Goal: Information Seeking & Learning: Learn about a topic

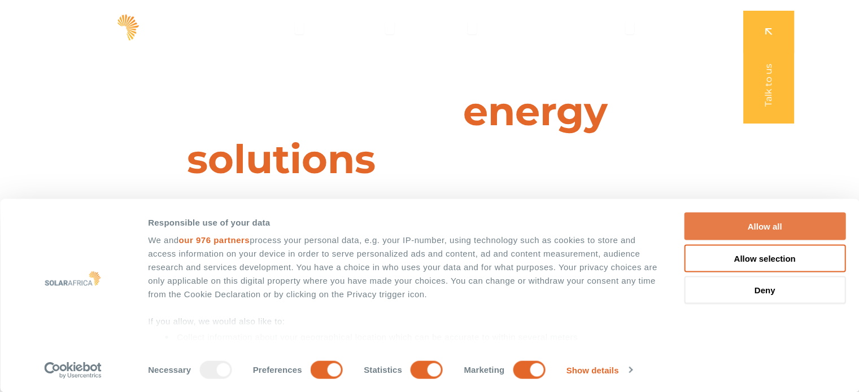
click at [767, 219] on button "Allow all" at bounding box center [764, 227] width 161 height 28
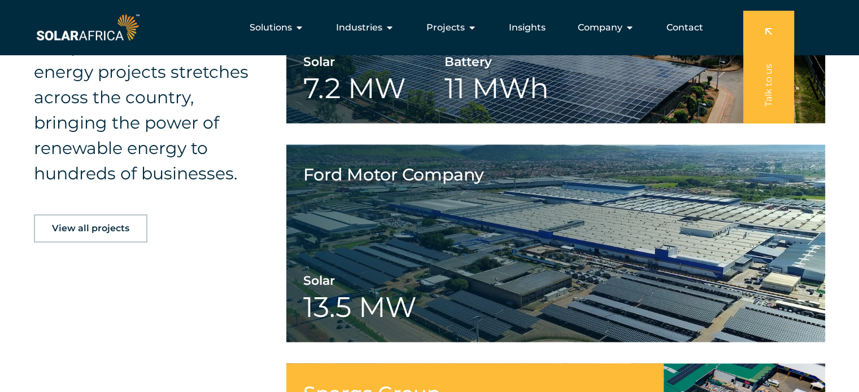
scroll to position [1757, 0]
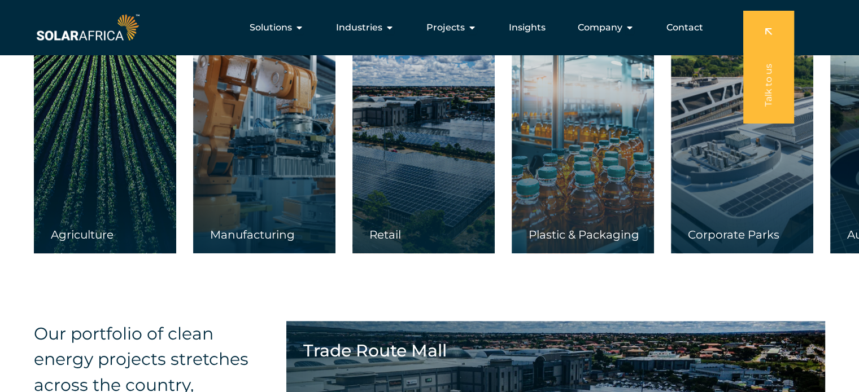
click at [701, 101] on div at bounding box center [742, 141] width 142 height 225
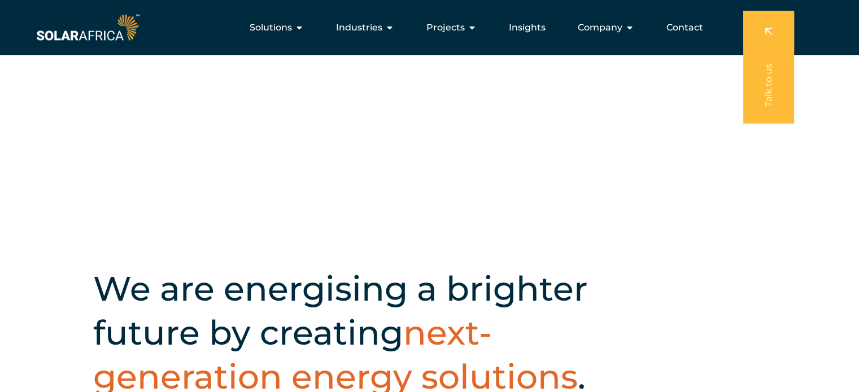
scroll to position [0, 0]
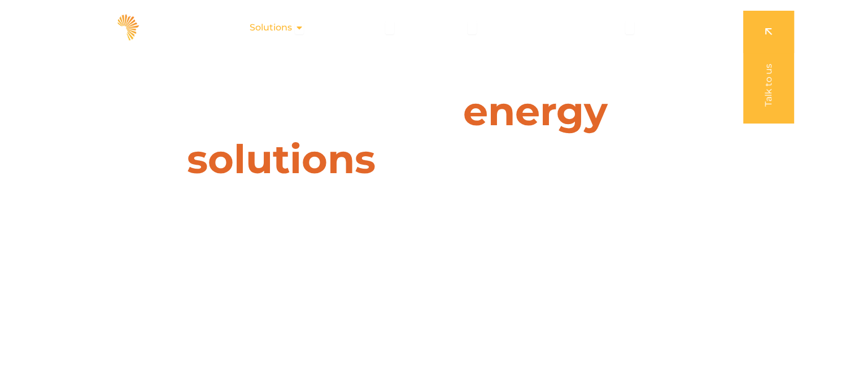
click at [303, 24] on icon "Menu" at bounding box center [299, 27] width 9 height 9
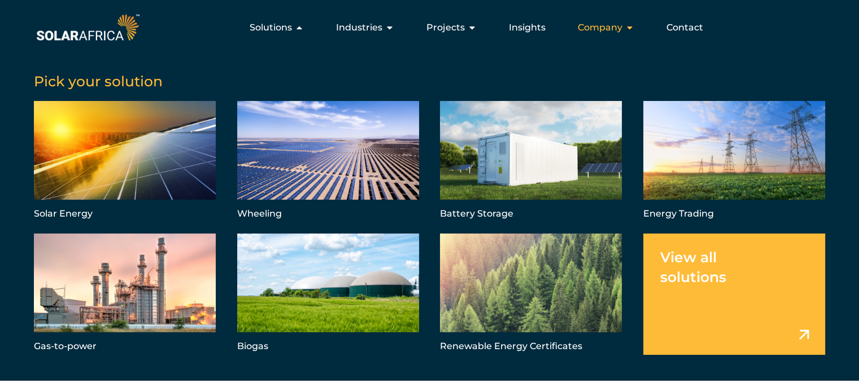
click at [625, 25] on div "Company Close Company Open Company" at bounding box center [606, 27] width 75 height 23
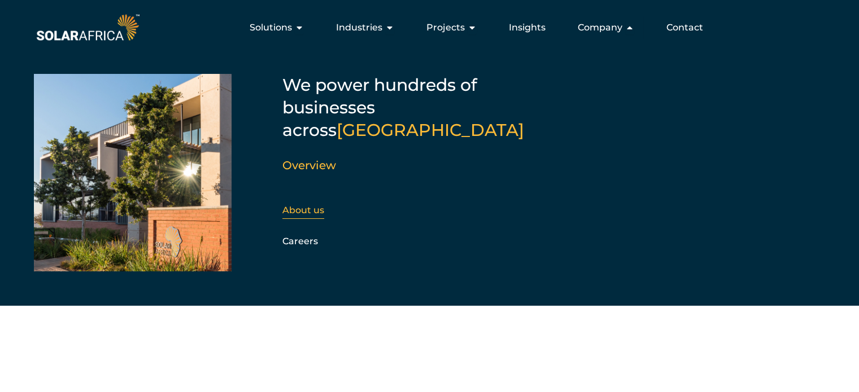
click at [313, 205] on link "About us" at bounding box center [303, 210] width 42 height 11
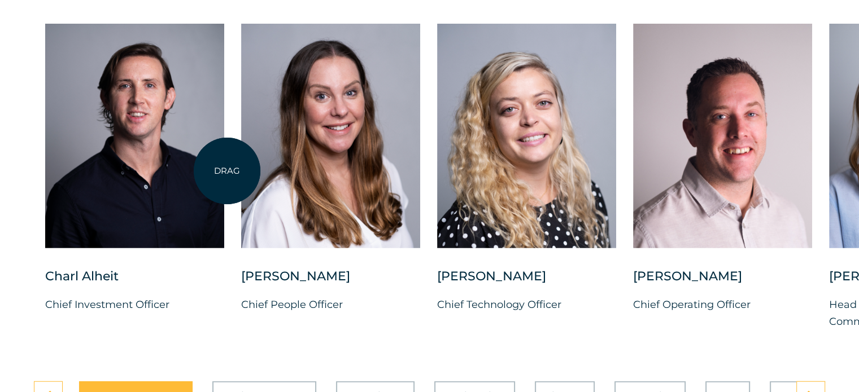
scroll to position [2880, 0]
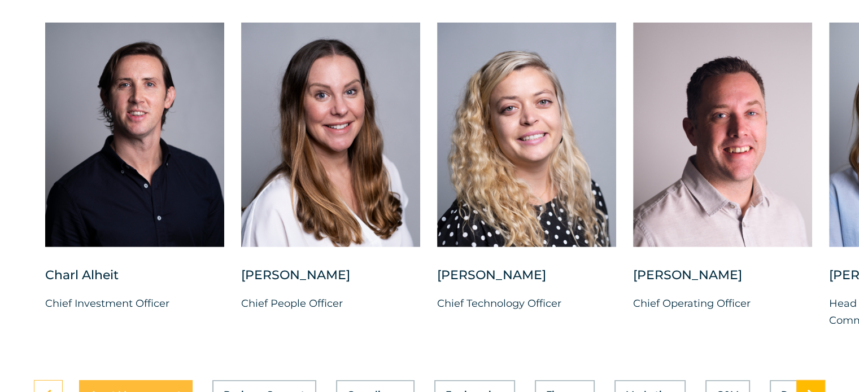
click at [813, 390] on icon at bounding box center [810, 395] width 7 height 11
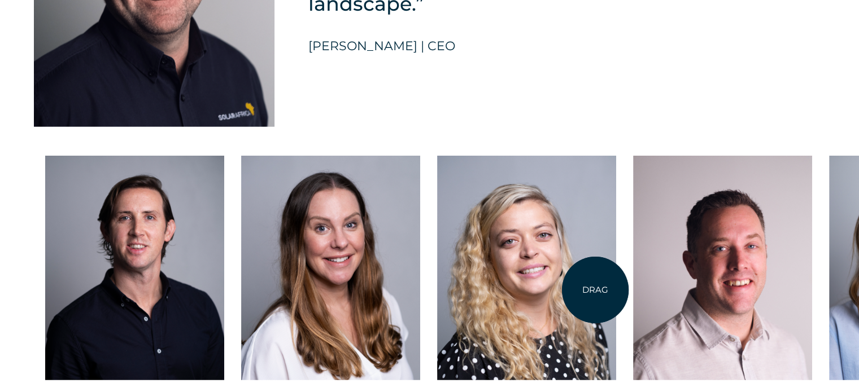
scroll to position [2754, 0]
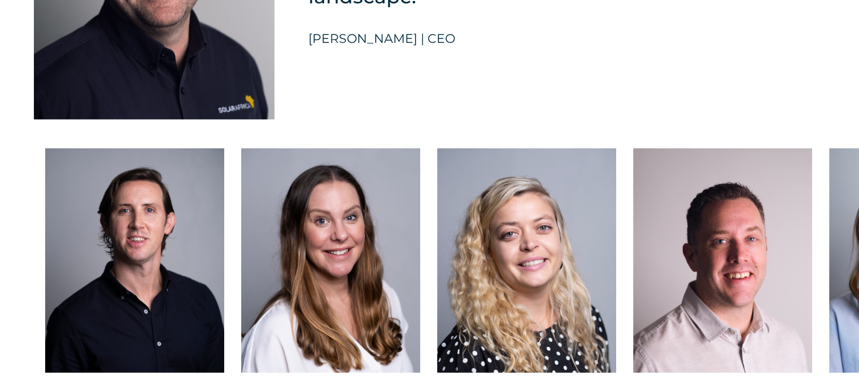
drag, startPoint x: 526, startPoint y: 95, endPoint x: 509, endPoint y: 76, distance: 25.6
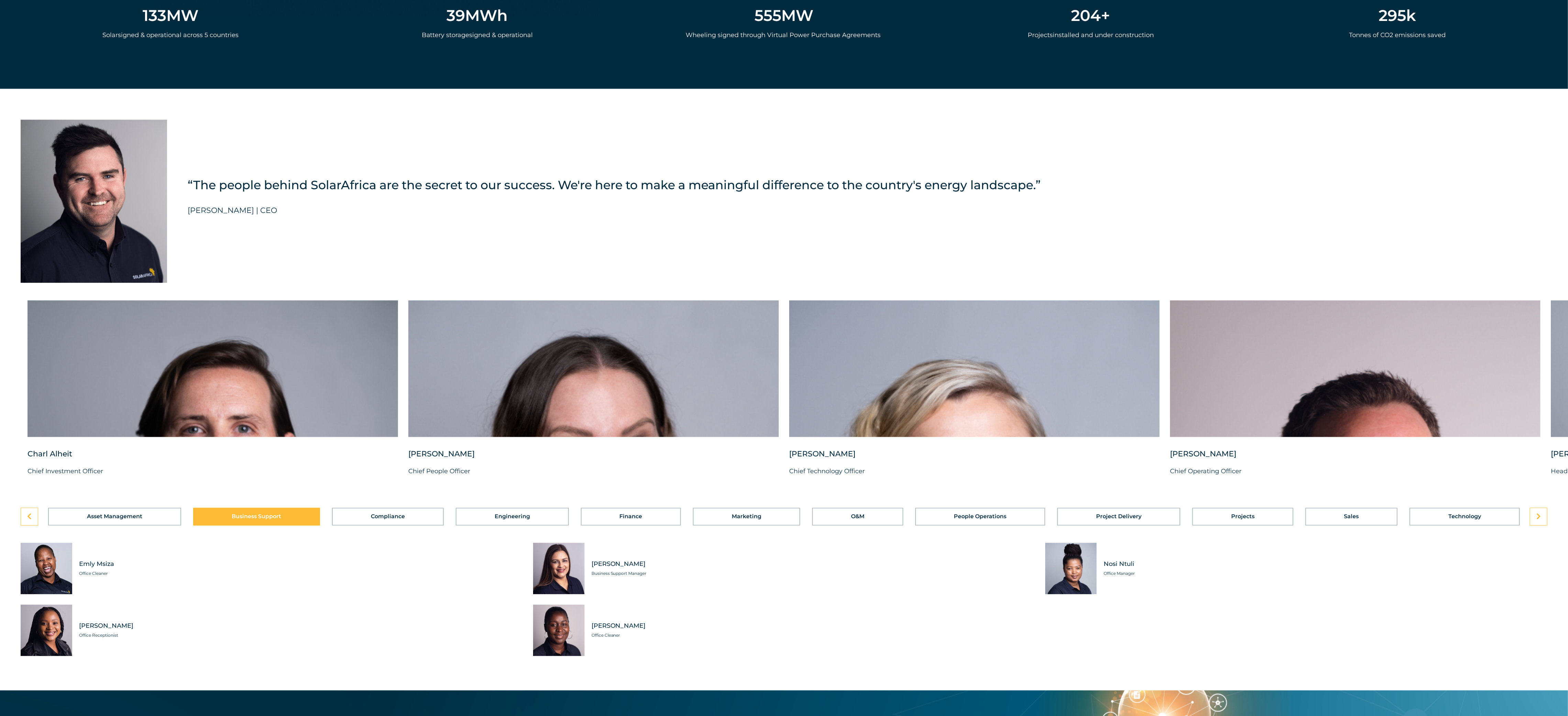
scroll to position [1881, 0]
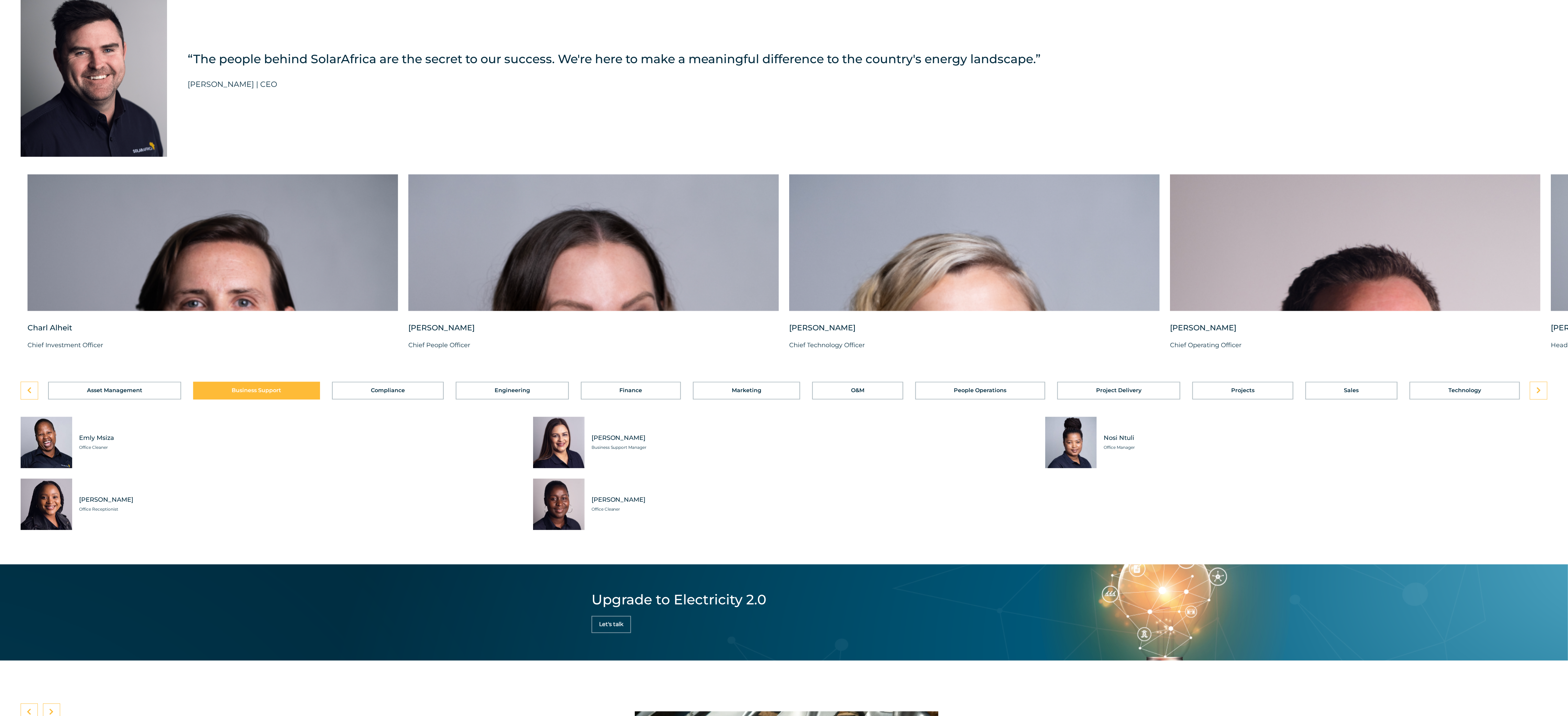
click at [522, 110] on div "“The people behind SolarAfrica are the secret to our success. We're here to mak…" at bounding box center [784, 65] width 1568 height 204
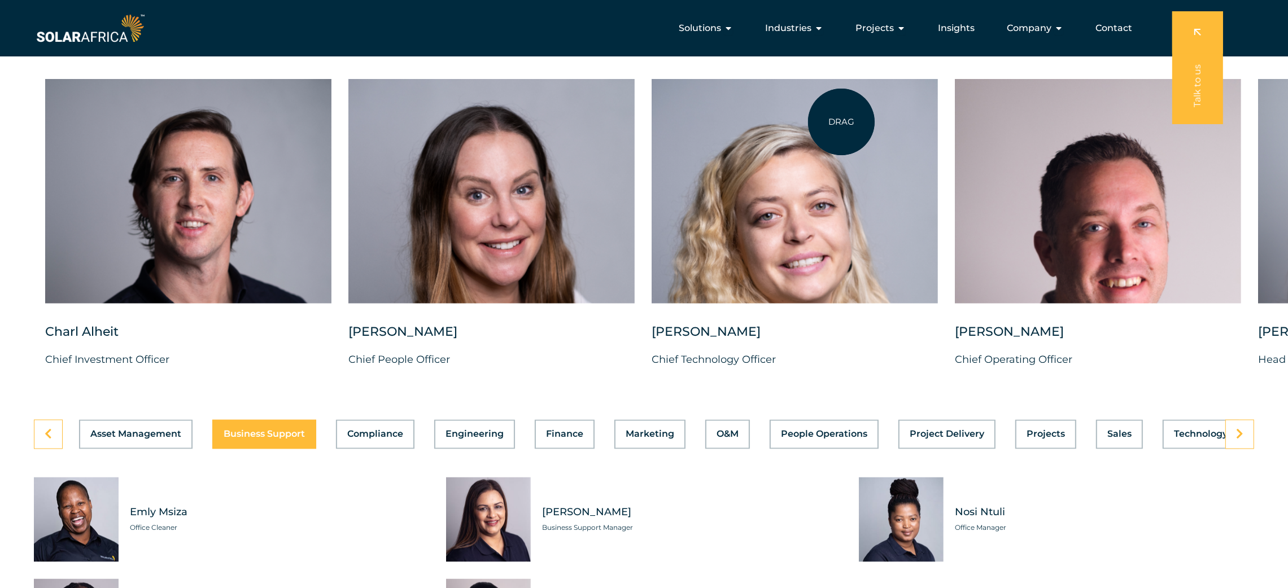
scroll to position [2763, 0]
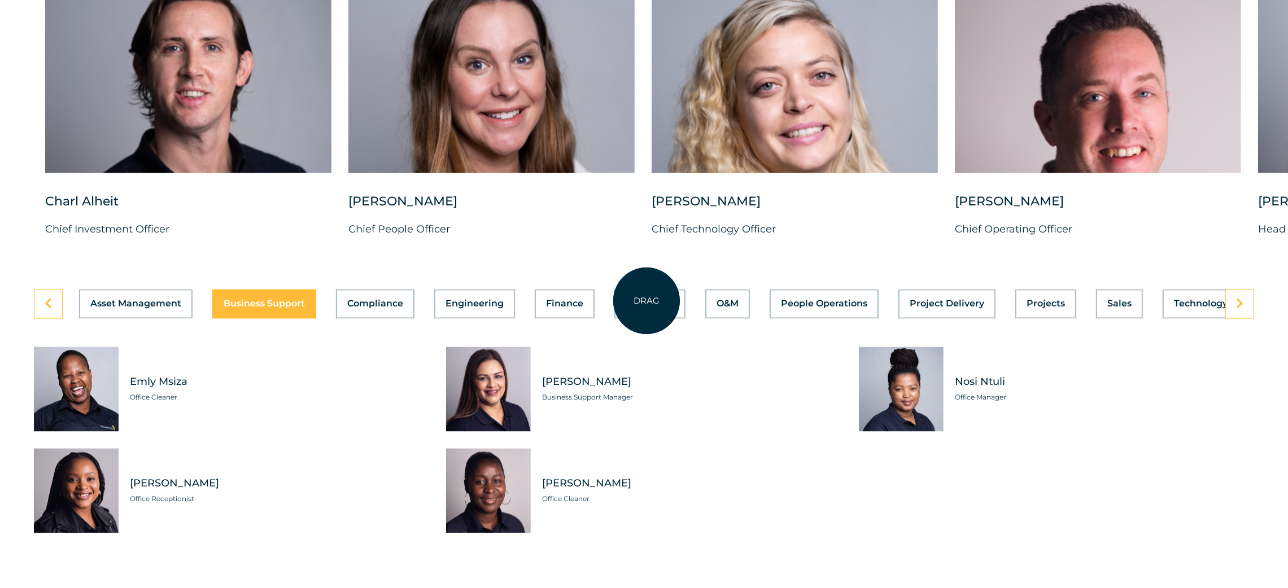
scroll to position [3102, 0]
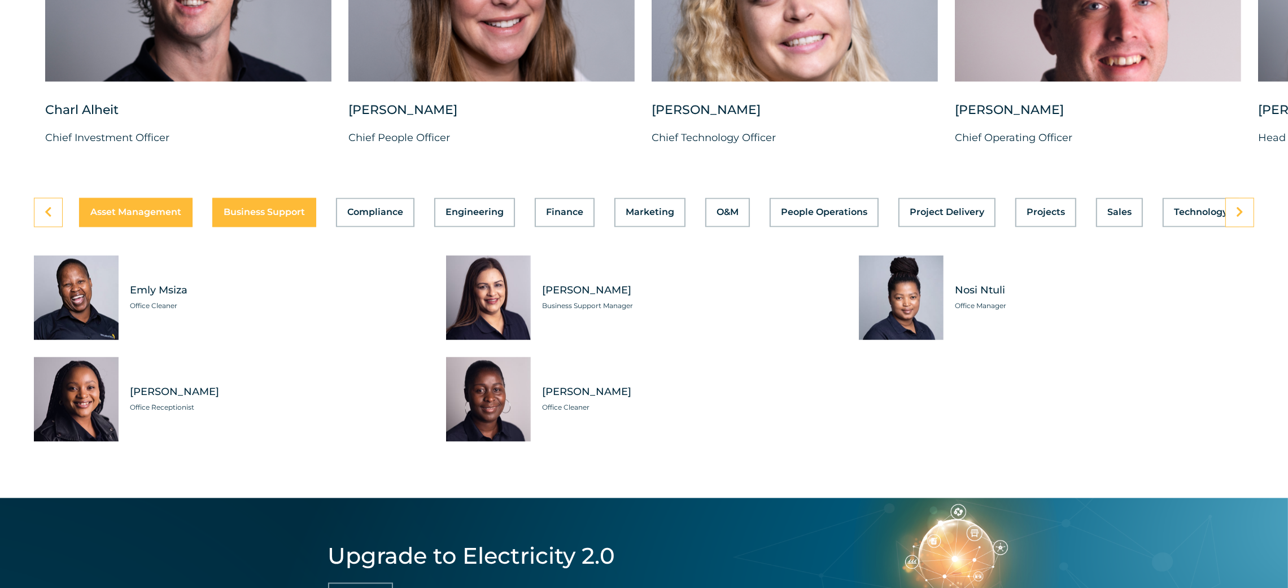
click at [119, 226] on button "Asset Management" at bounding box center [135, 212] width 113 height 29
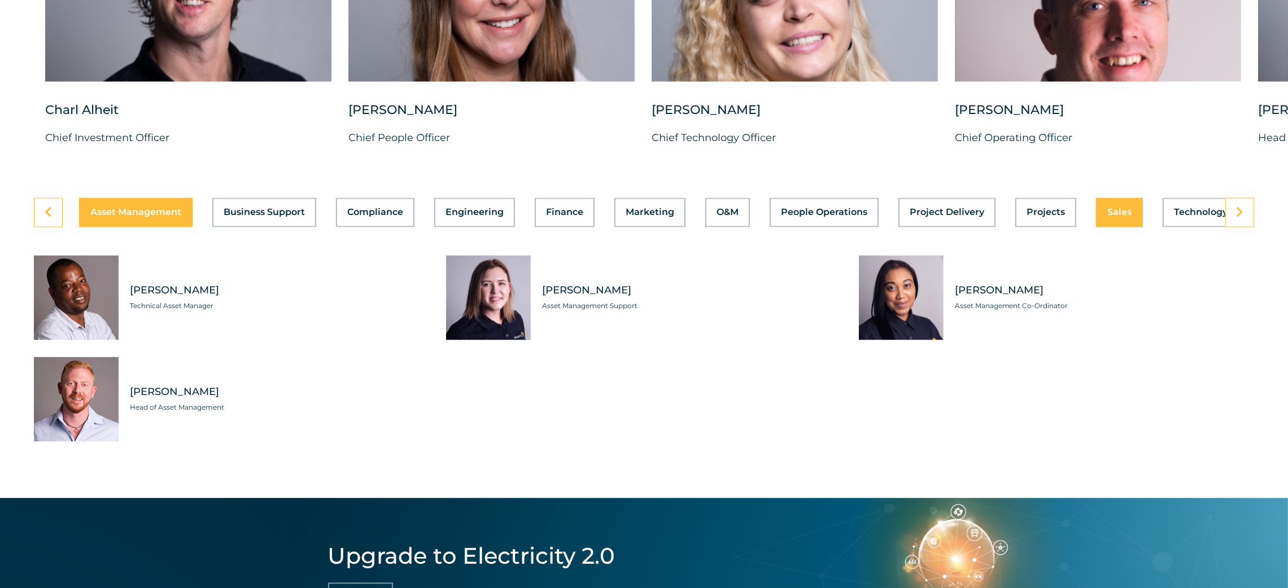
click at [858, 217] on span "Sales" at bounding box center [1119, 212] width 24 height 9
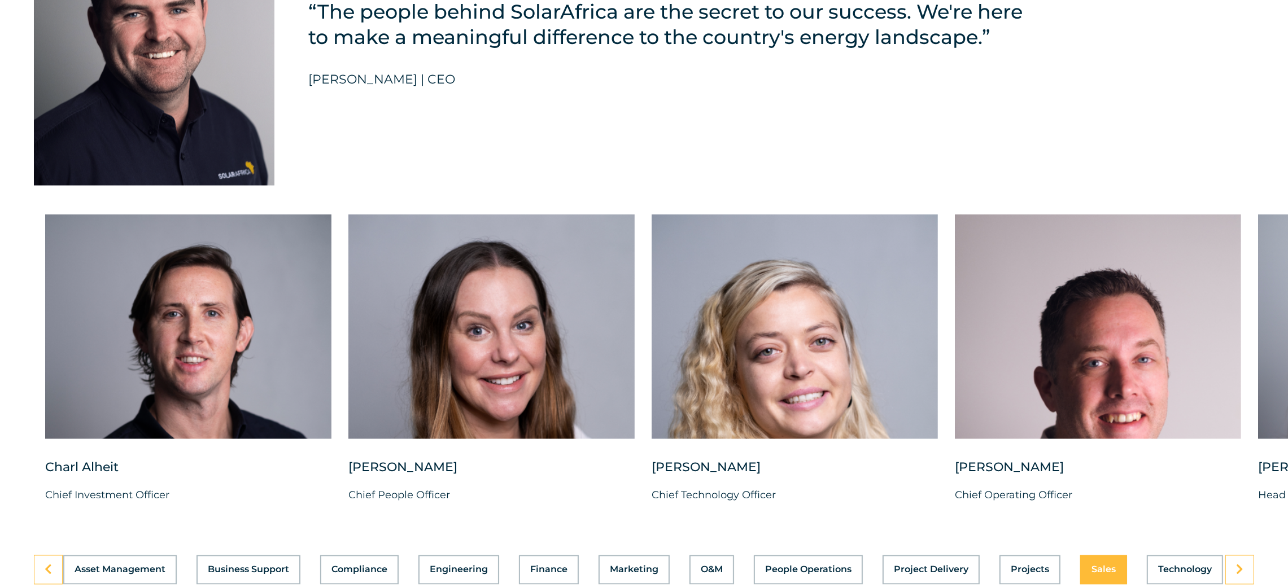
scroll to position [2848, 0]
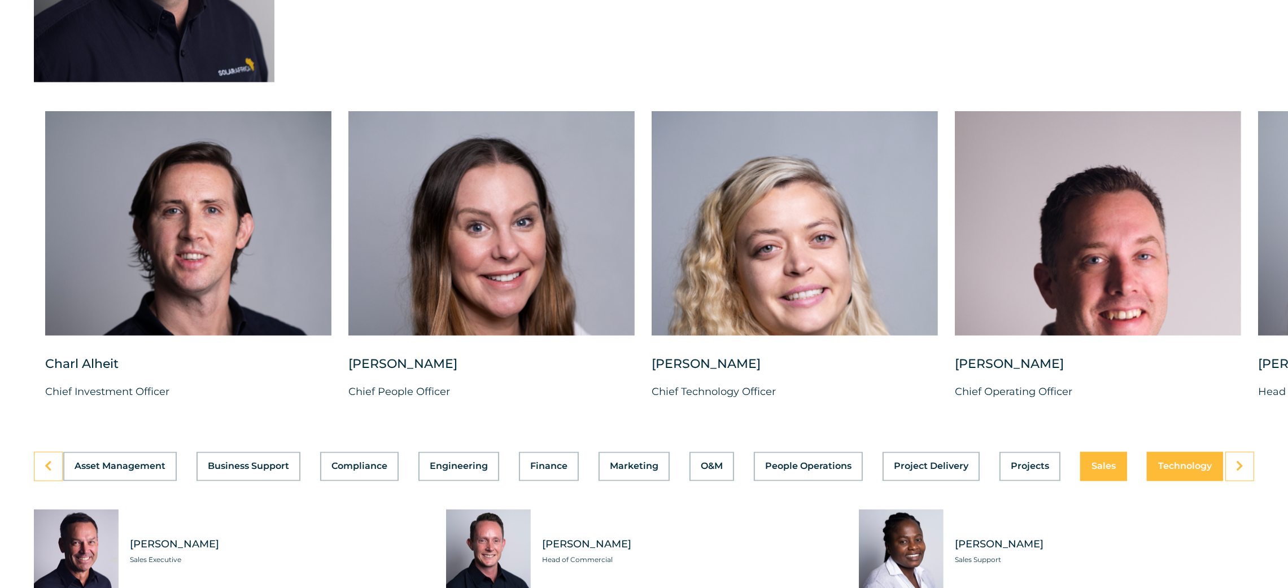
click at [858, 392] on span "Technology" at bounding box center [1185, 466] width 54 height 9
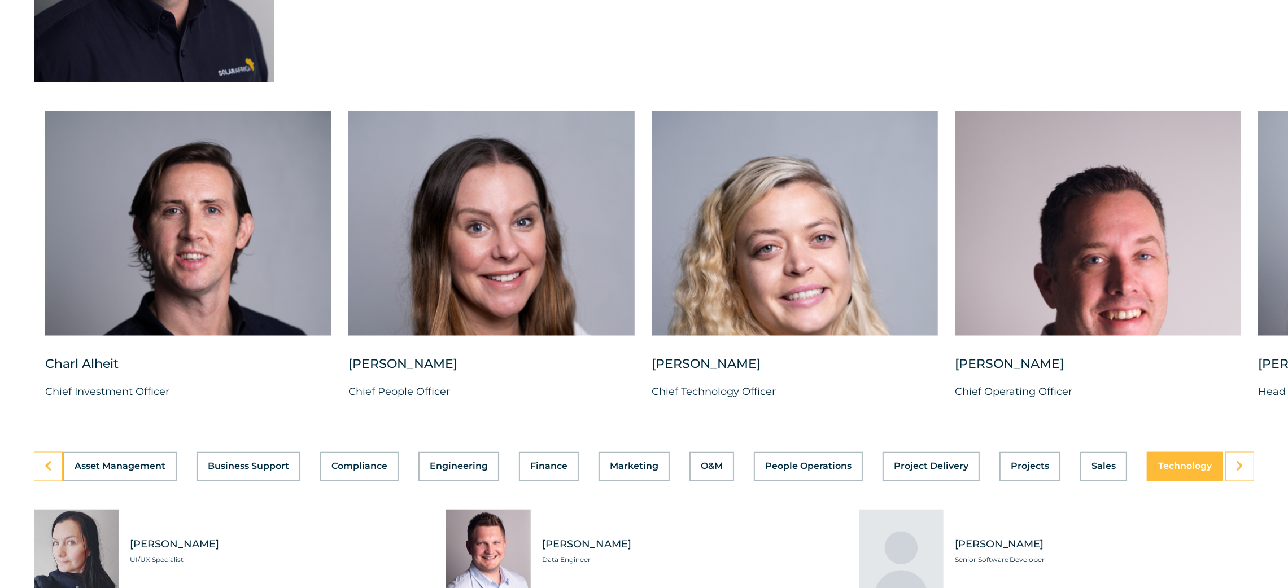
scroll to position [0, 16]
click at [858, 392] on link at bounding box center [1239, 466] width 29 height 29
click at [858, 392] on span "Projects" at bounding box center [1030, 466] width 38 height 9
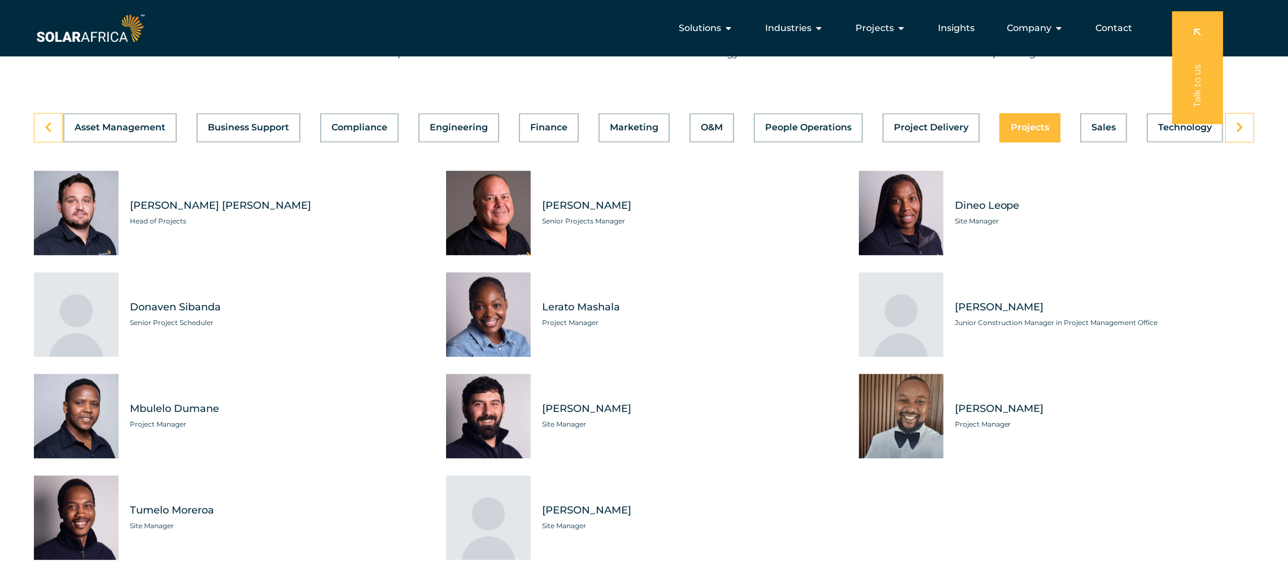
scroll to position [3102, 0]
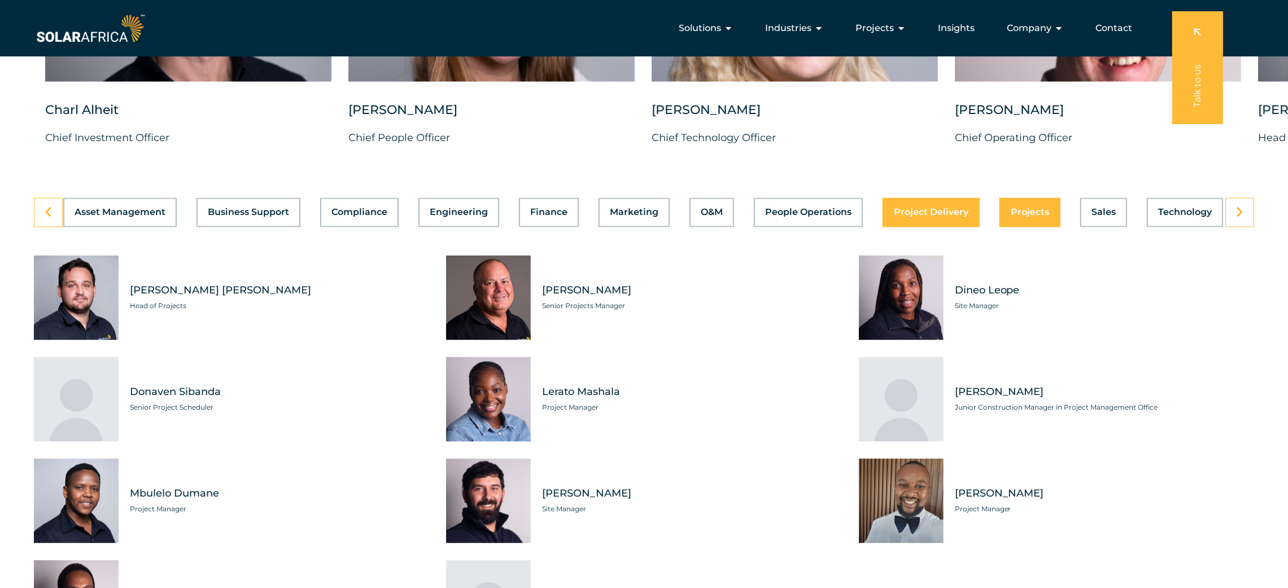
click at [858, 228] on div "Asset Management Business Support Compliance Engineering Finance Marketing O&M …" at bounding box center [644, 212] width 1220 height 29
click at [858, 217] on span "Project Delivery" at bounding box center [932, 212] width 75 height 9
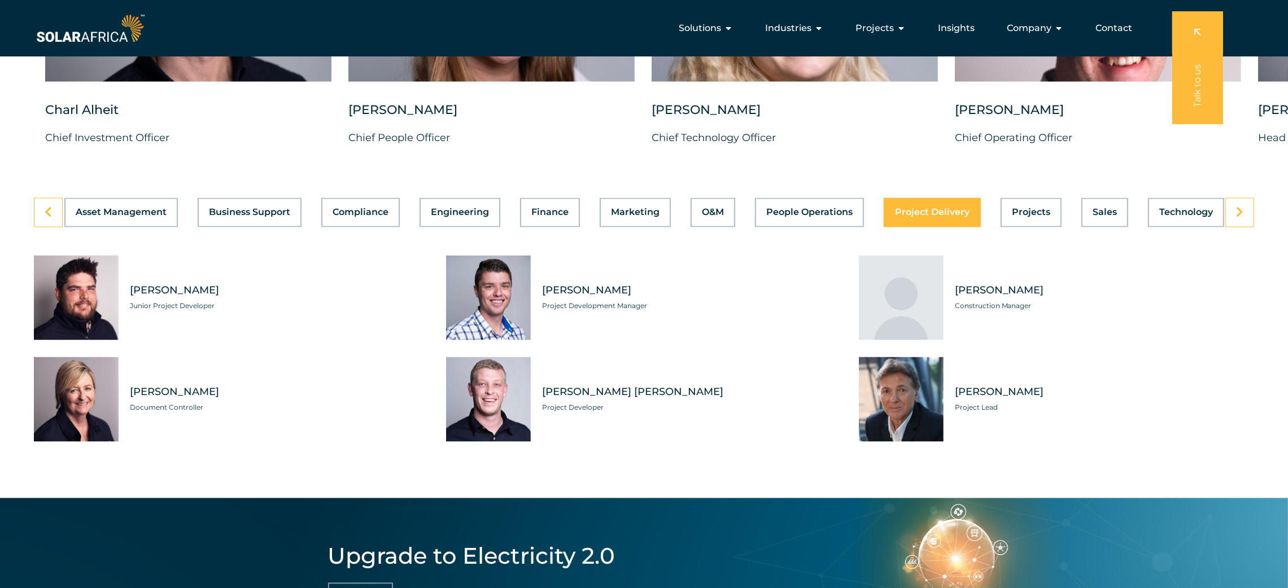
scroll to position [0, 16]
click at [784, 217] on span "People Operations" at bounding box center [808, 212] width 86 height 9
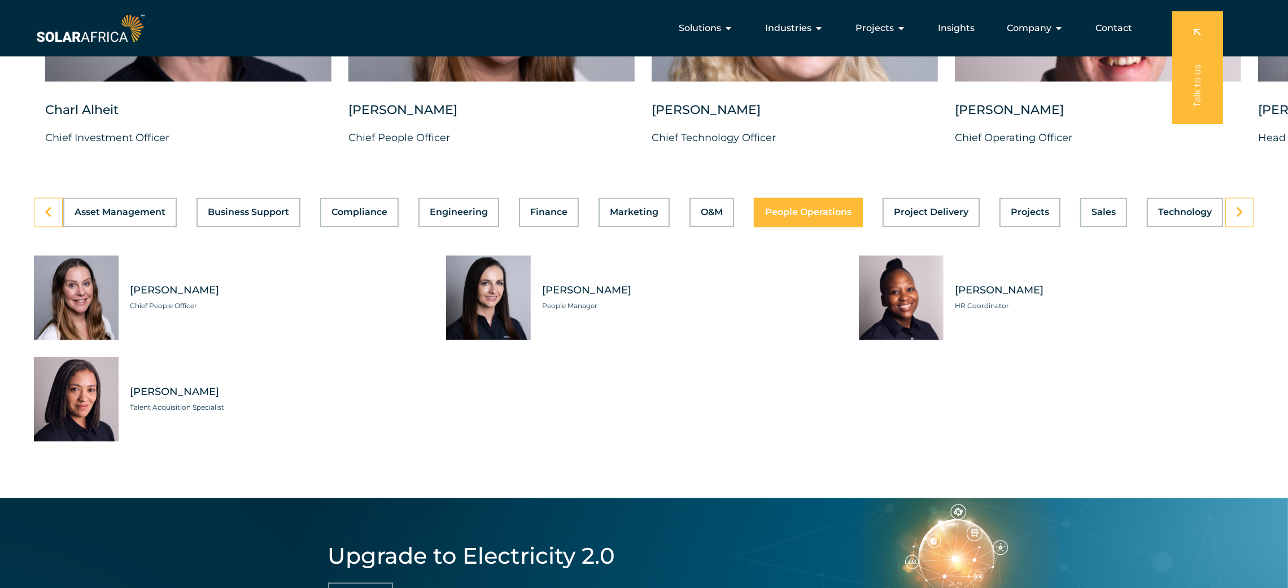
click at [697, 228] on div "Asset Management Business Support Compliance Engineering Finance Marketing O&M …" at bounding box center [644, 212] width 1220 height 29
click at [708, 217] on span "O&M" at bounding box center [713, 212] width 22 height 9
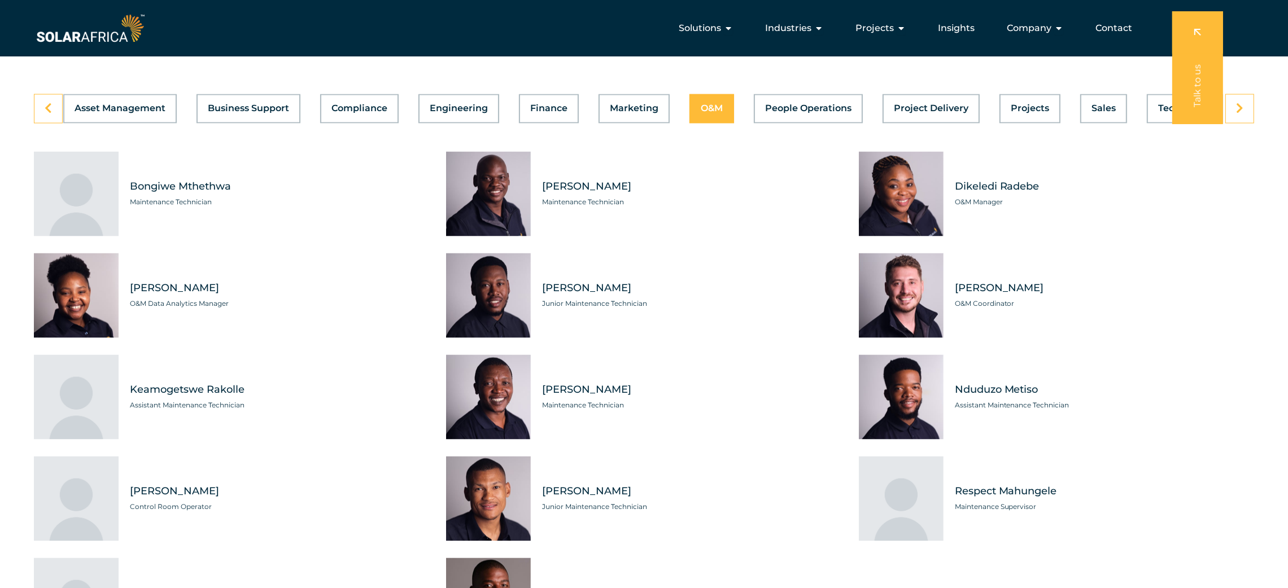
scroll to position [3102, 0]
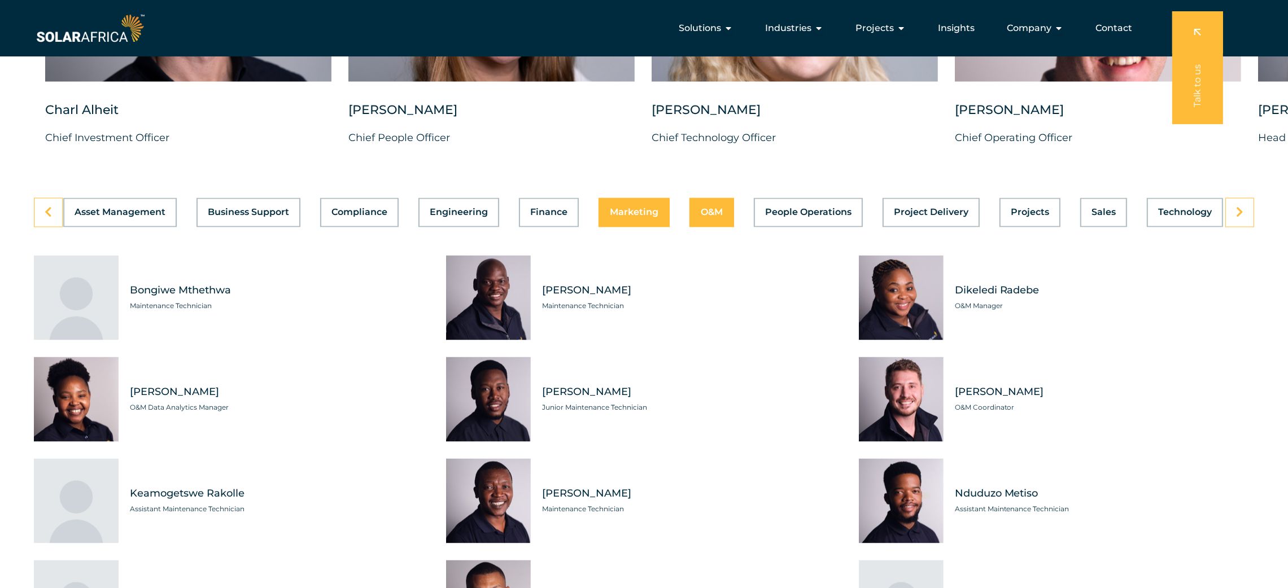
click at [644, 228] on div "Asset Management Business Support Compliance Engineering Finance Marketing O&M …" at bounding box center [644, 212] width 1220 height 29
click at [636, 217] on span "Marketing" at bounding box center [636, 212] width 49 height 9
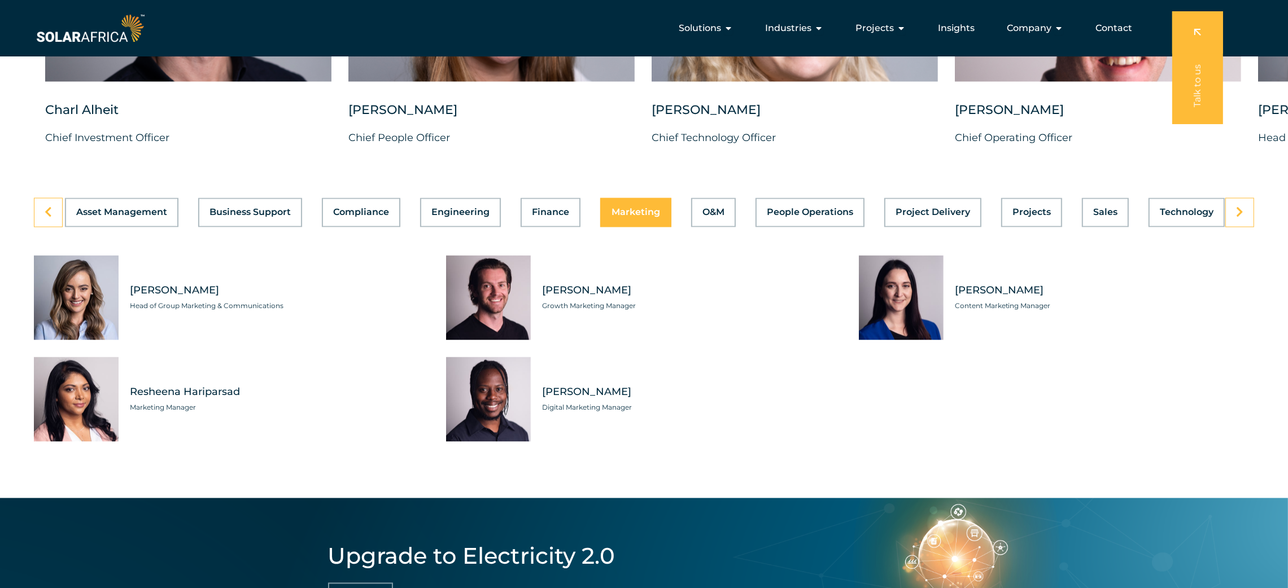
scroll to position [0, 16]
click at [547, 217] on span "Finance" at bounding box center [548, 212] width 37 height 9
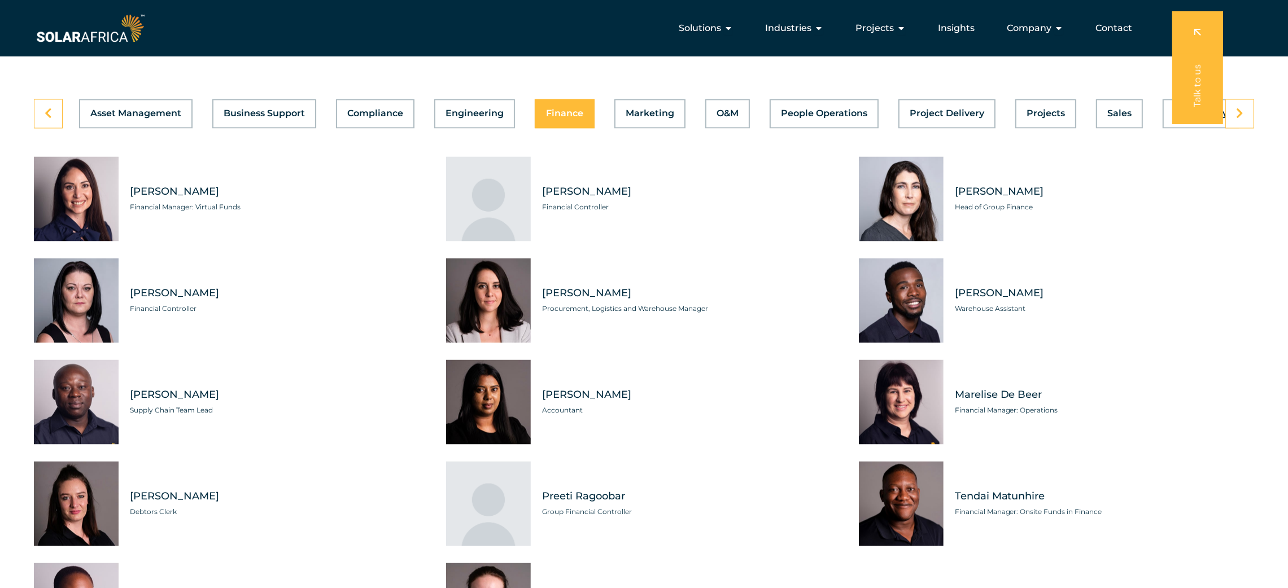
scroll to position [3102, 0]
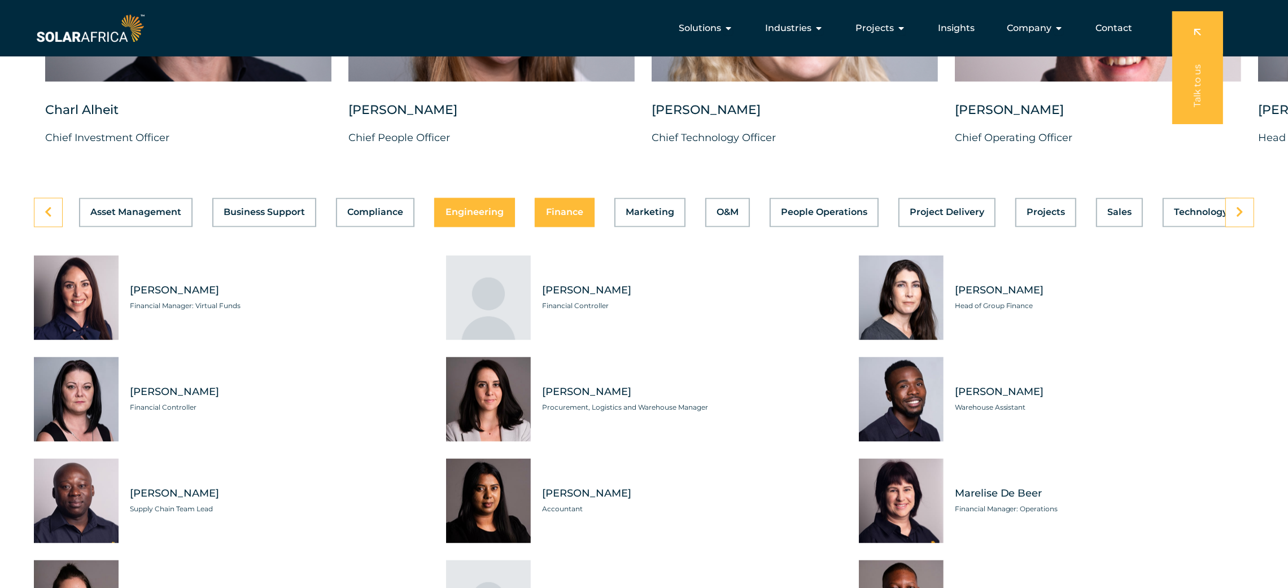
click at [475, 217] on span "Engineering" at bounding box center [475, 212] width 58 height 9
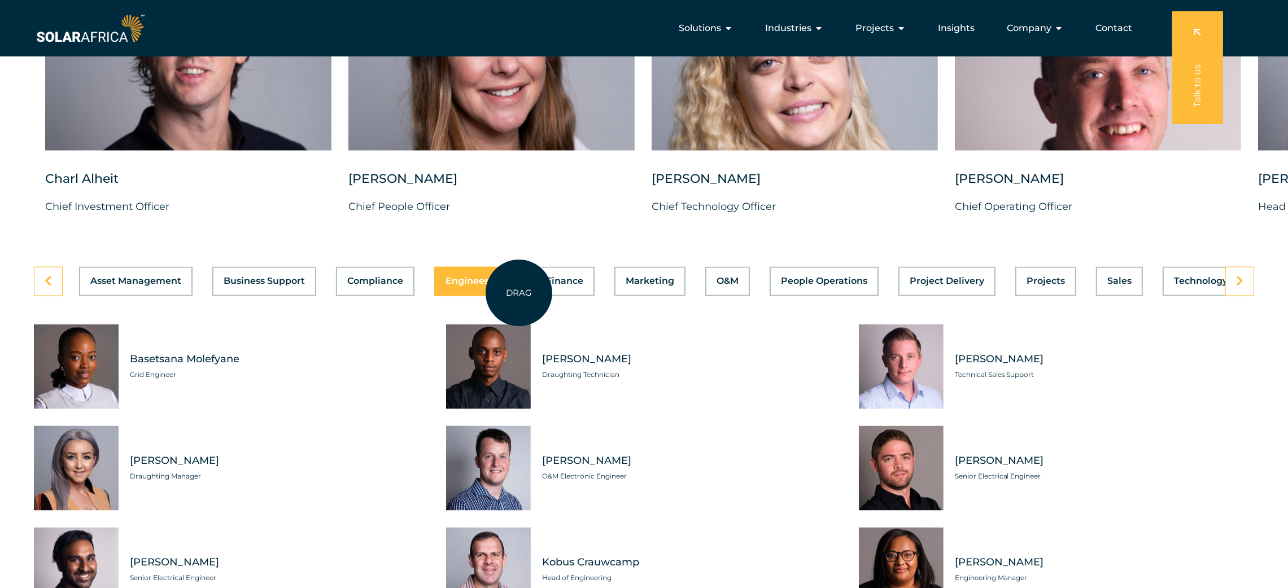
scroll to position [2932, 0]
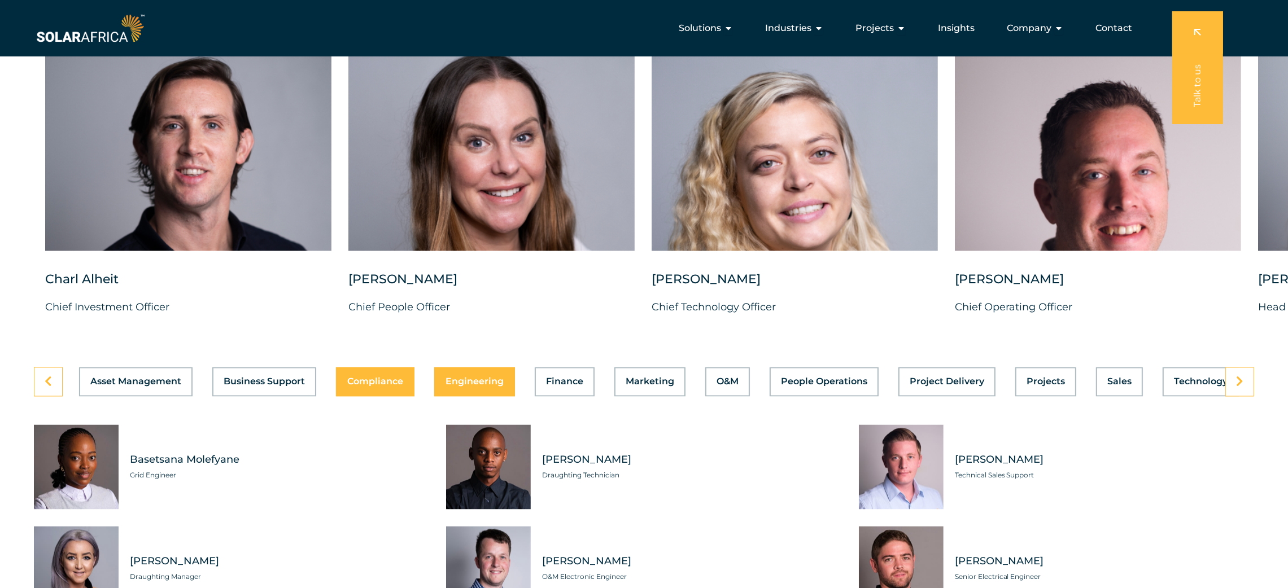
click at [374, 387] on span "Compliance" at bounding box center [375, 382] width 56 height 9
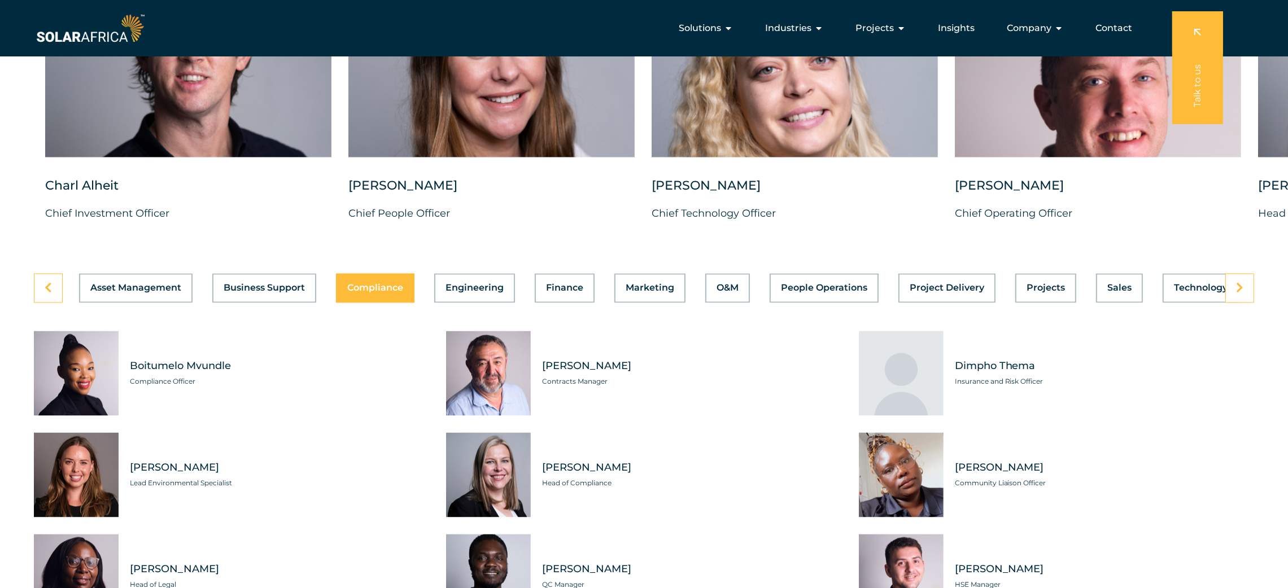
scroll to position [3017, 0]
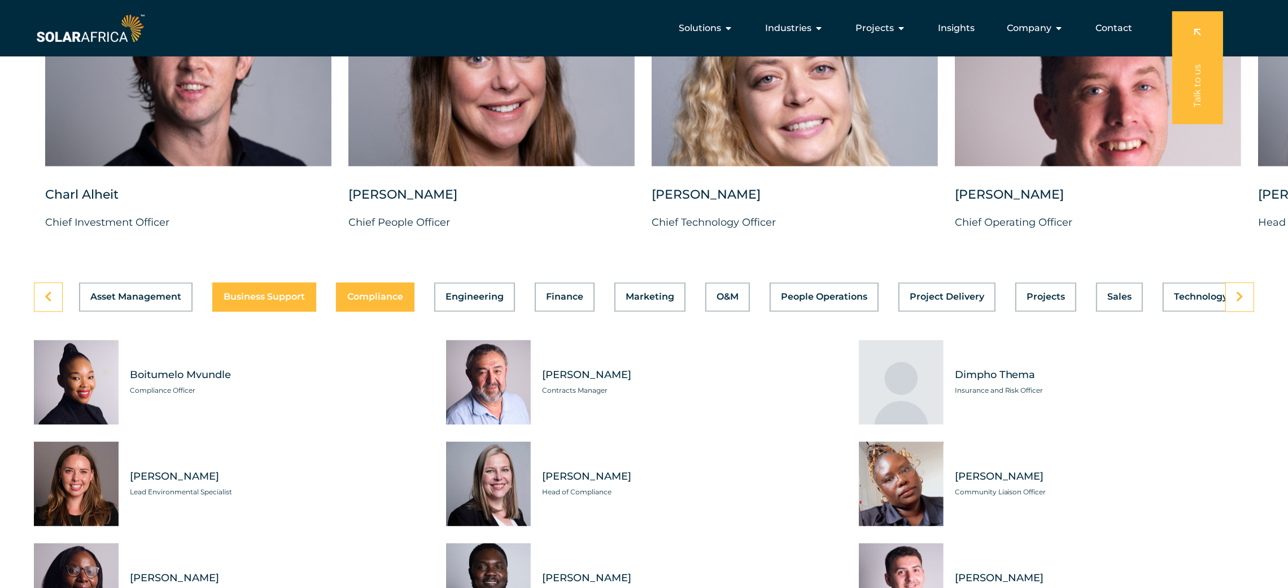
click at [278, 302] on span "Business Support" at bounding box center [264, 297] width 81 height 9
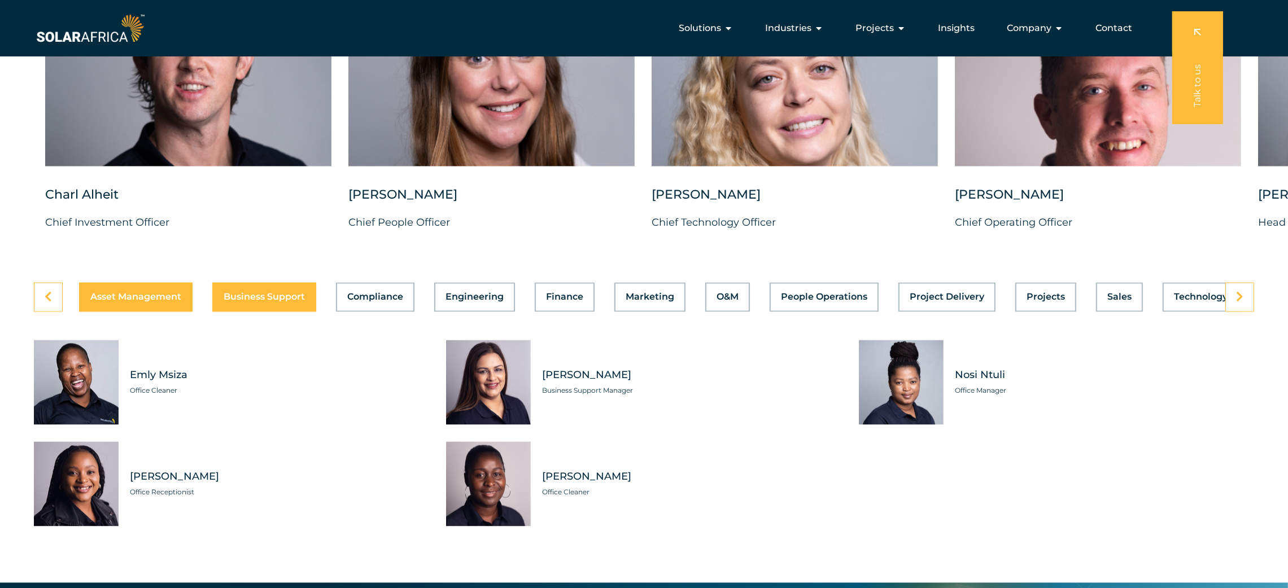
click at [147, 302] on span "Asset Management" at bounding box center [135, 297] width 91 height 9
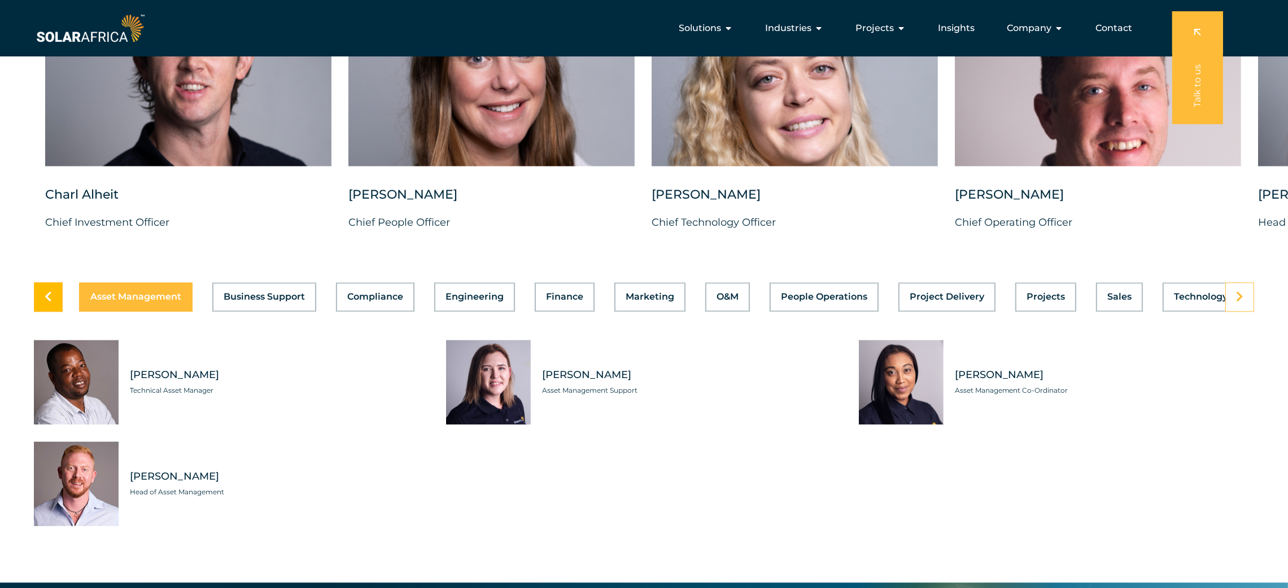
click at [46, 303] on icon at bounding box center [48, 297] width 7 height 11
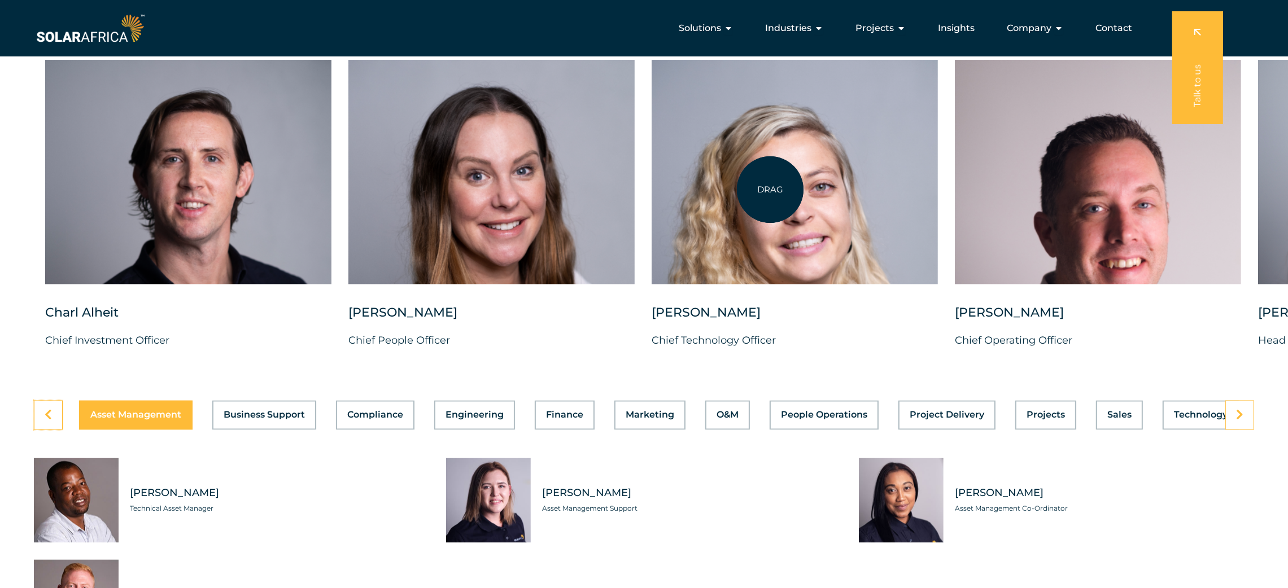
scroll to position [2848, 0]
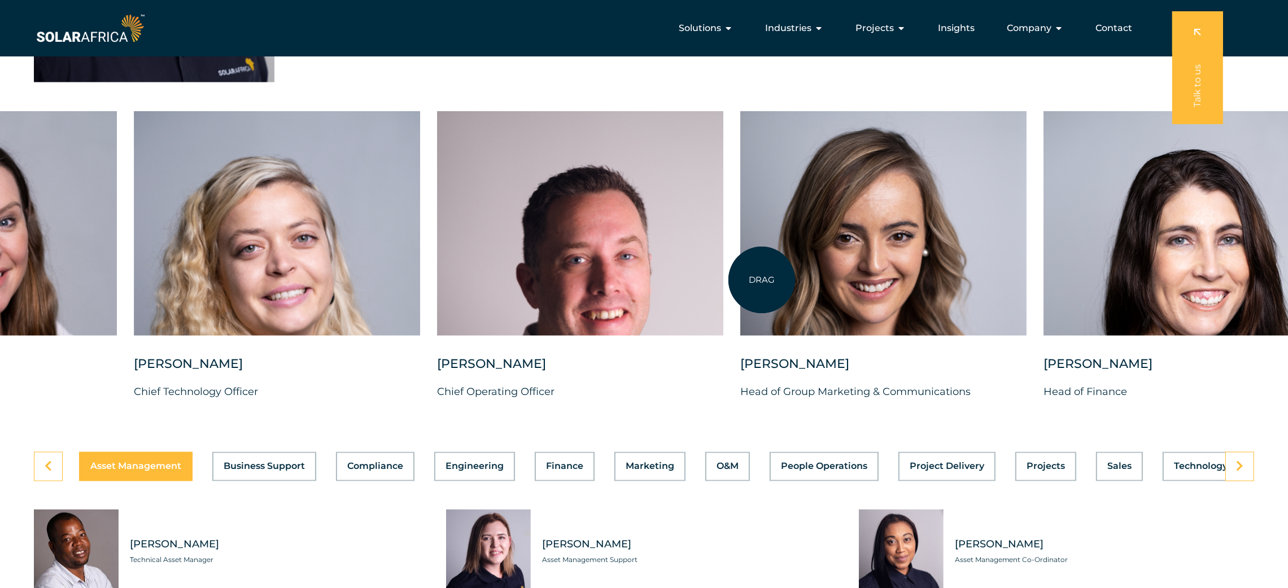
drag, startPoint x: 1280, startPoint y: 283, endPoint x: 762, endPoint y: 280, distance: 517.8
click at [762, 280] on div at bounding box center [883, 223] width 286 height 225
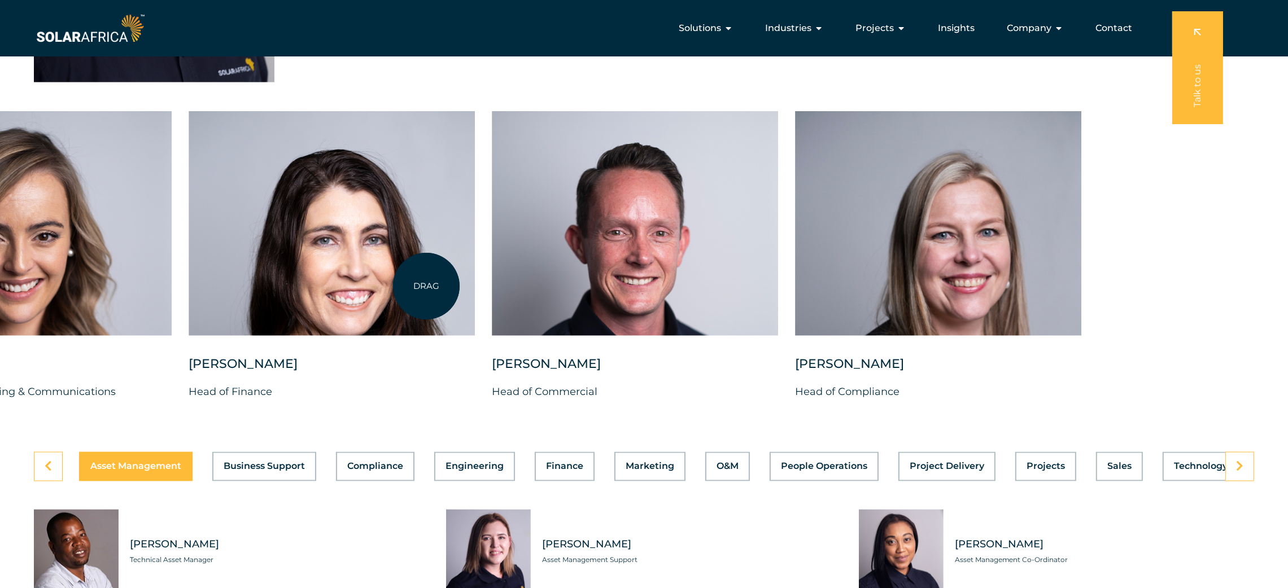
drag, startPoint x: 1225, startPoint y: 276, endPoint x: 426, endPoint y: 286, distance: 798.5
click at [426, 286] on div at bounding box center [332, 223] width 286 height 225
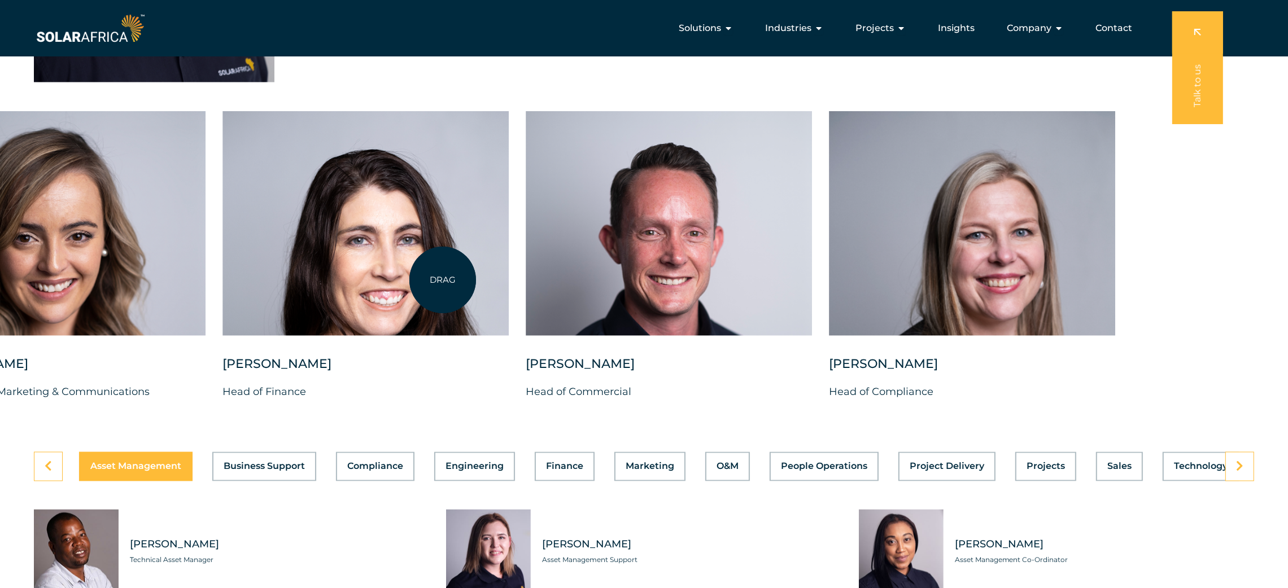
drag, startPoint x: 1072, startPoint y: 260, endPoint x: 191, endPoint y: 288, distance: 880.7
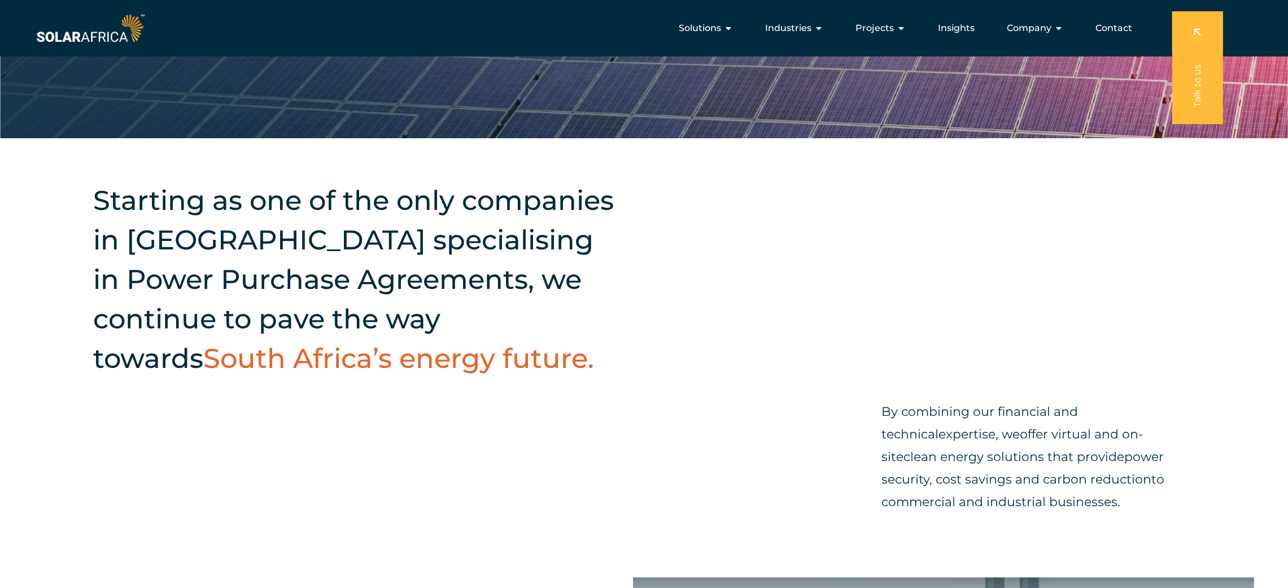
scroll to position [222, 0]
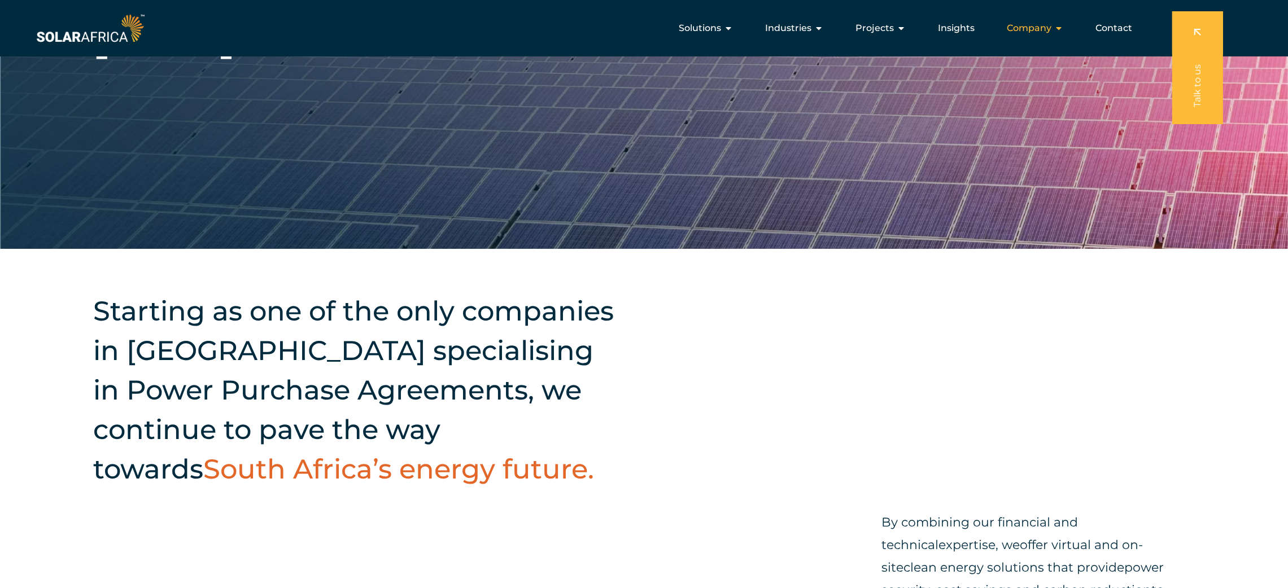
click at [858, 29] on icon "Menu" at bounding box center [1058, 28] width 9 height 9
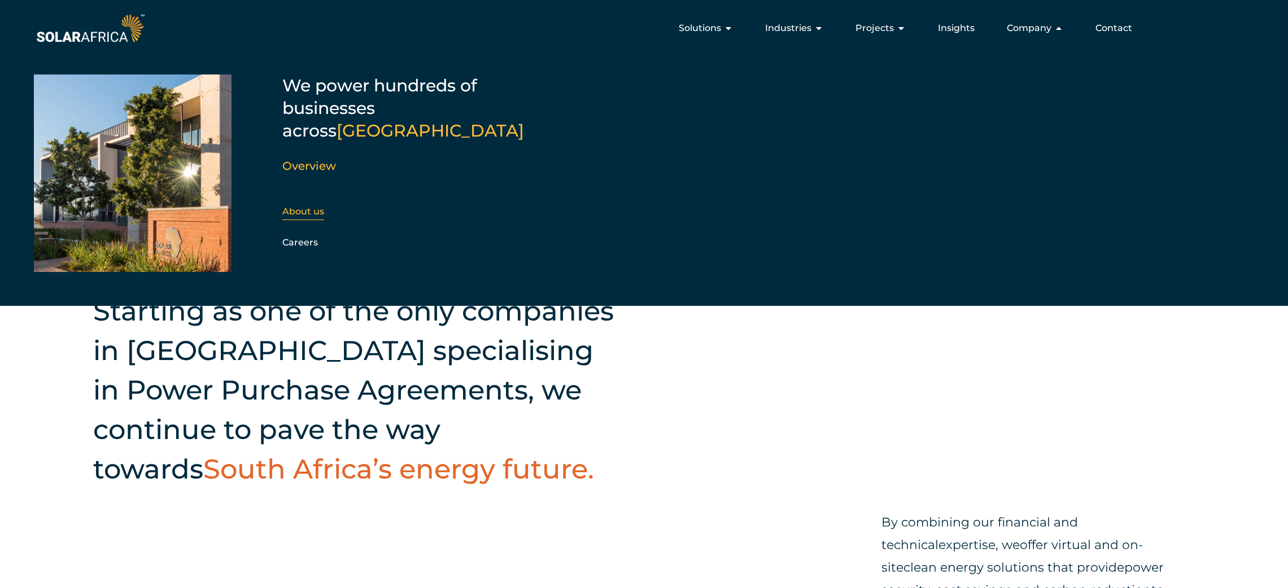
click at [293, 206] on link "About us" at bounding box center [303, 211] width 42 height 11
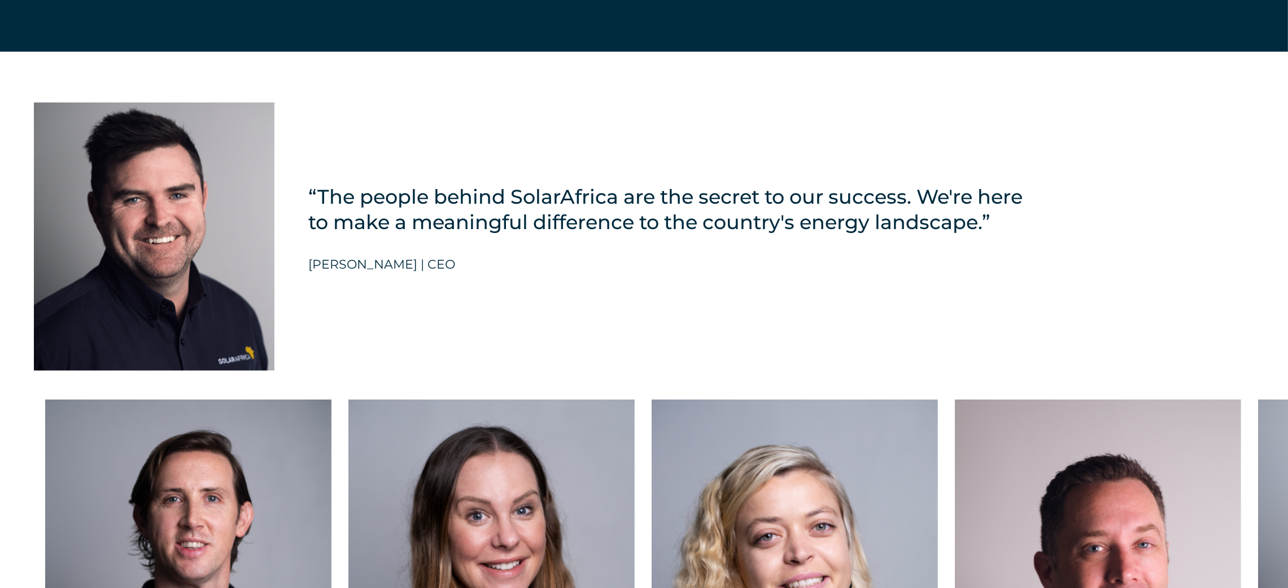
scroll to position [2710, 0]
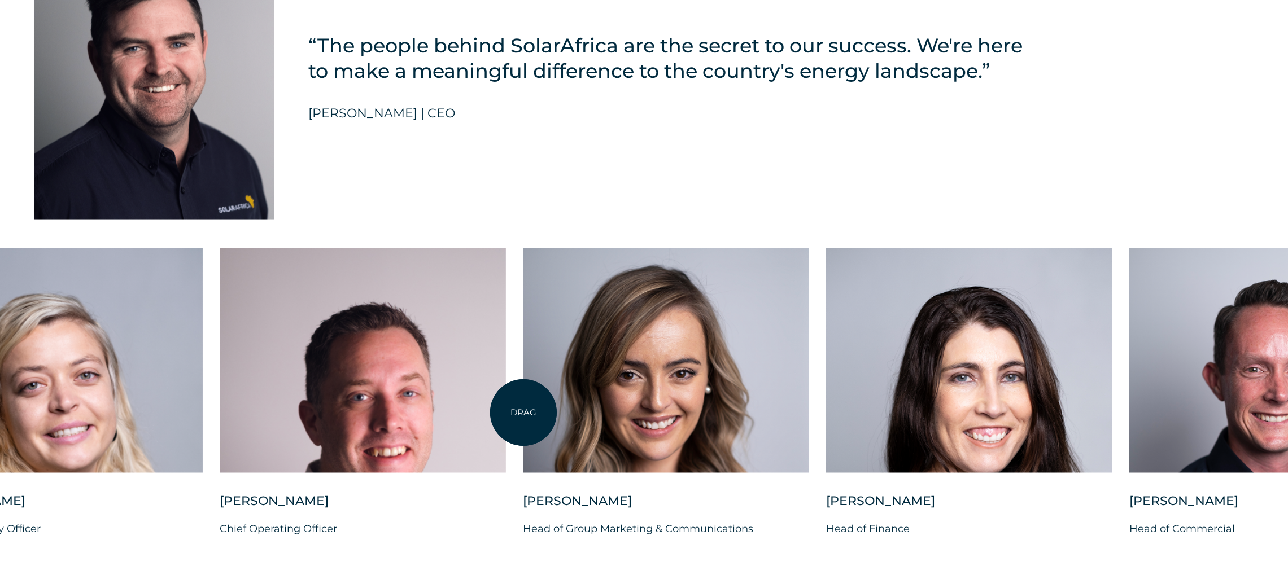
drag, startPoint x: 1259, startPoint y: 408, endPoint x: 470, endPoint y: 415, distance: 788.9
click at [523, 415] on div at bounding box center [666, 360] width 286 height 225
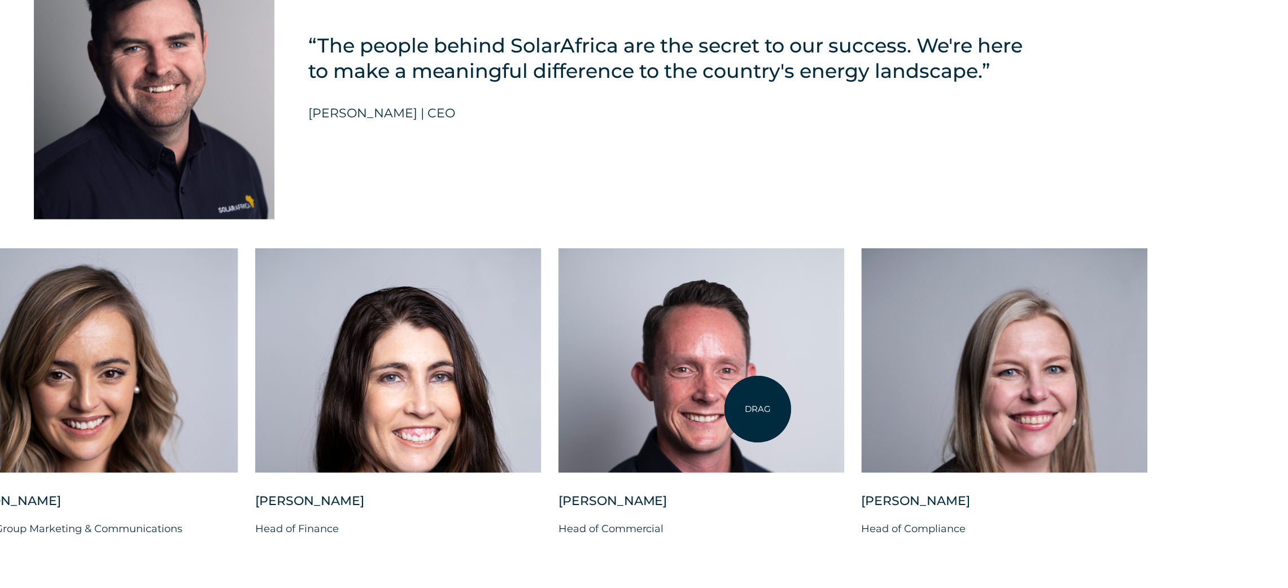
drag, startPoint x: 1099, startPoint y: 405, endPoint x: 570, endPoint y: 422, distance: 529.9
click at [570, 423] on div at bounding box center [701, 360] width 286 height 225
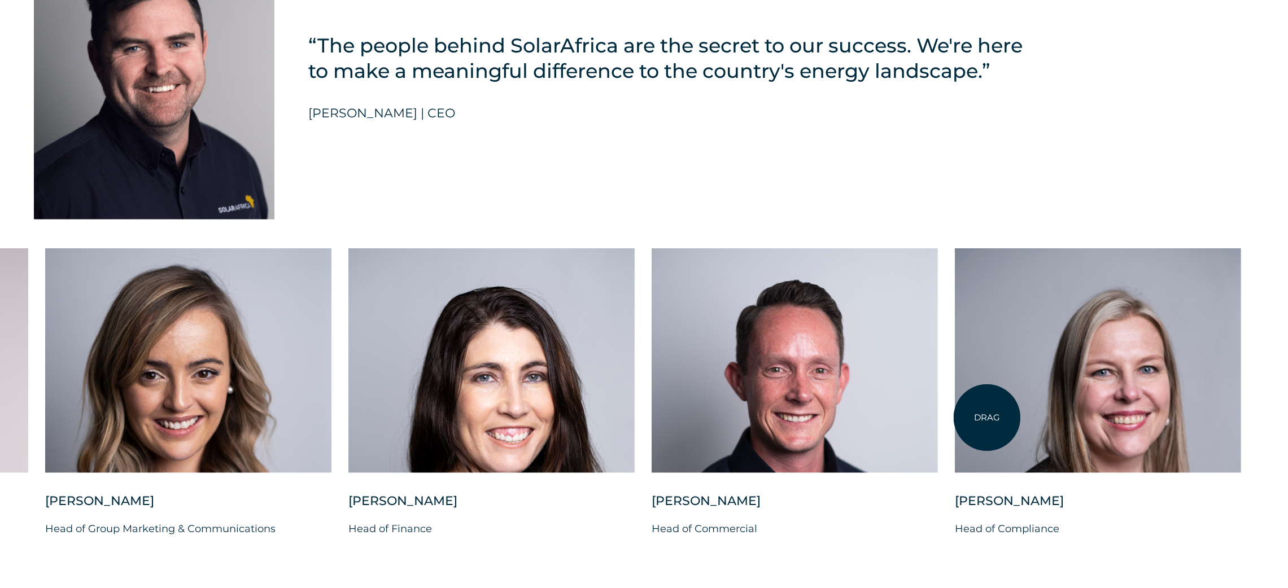
drag, startPoint x: 713, startPoint y: 396, endPoint x: 1015, endPoint y: 414, distance: 302.7
click at [1009, 414] on div "Charl Alheit Chief Investment Officer Candice Seggie Chief People Officer Suné …" at bounding box center [45, 402] width 2516 height 308
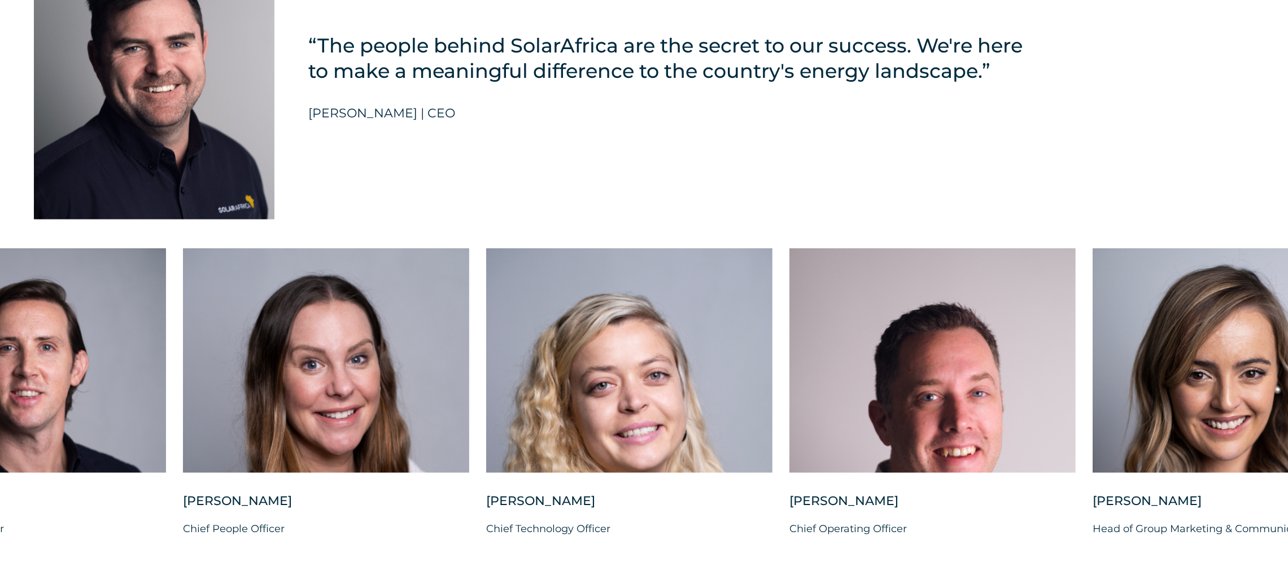
drag, startPoint x: 252, startPoint y: 409, endPoint x: 1300, endPoint y: 470, distance: 1049.2
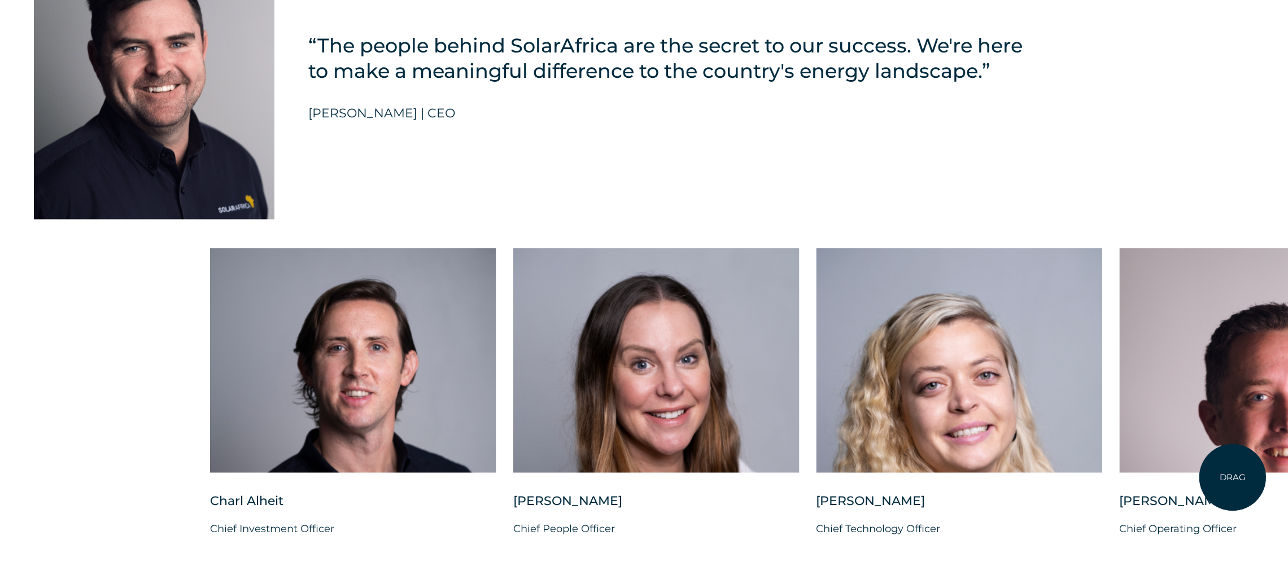
drag, startPoint x: 409, startPoint y: 436, endPoint x: 1234, endPoint y: 477, distance: 826.0
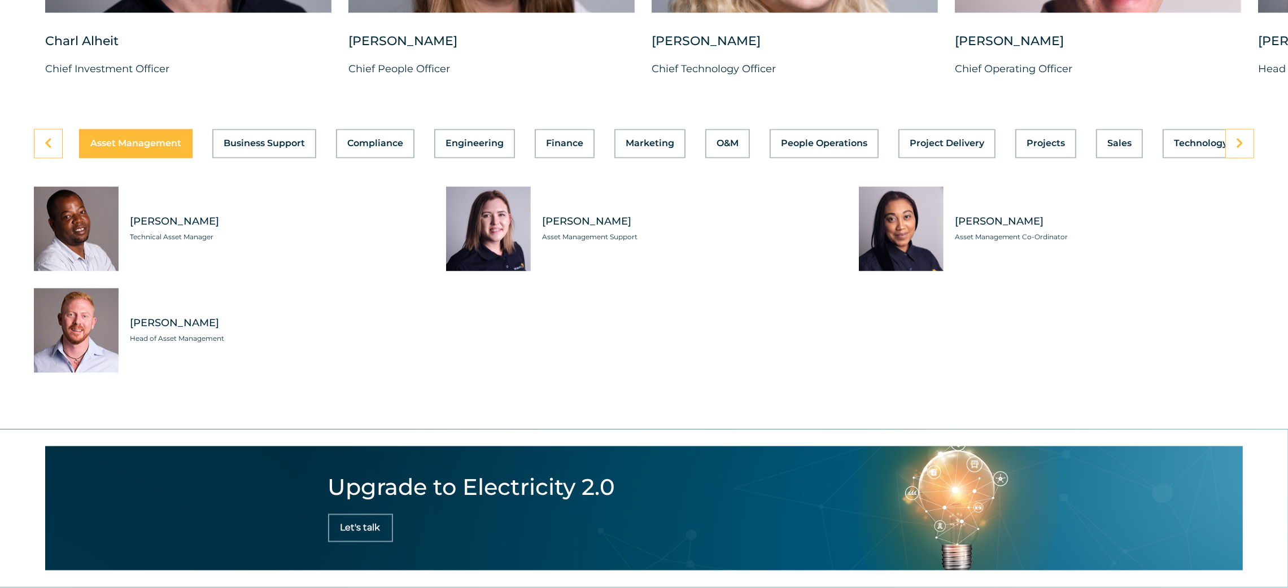
scroll to position [3218, 0]
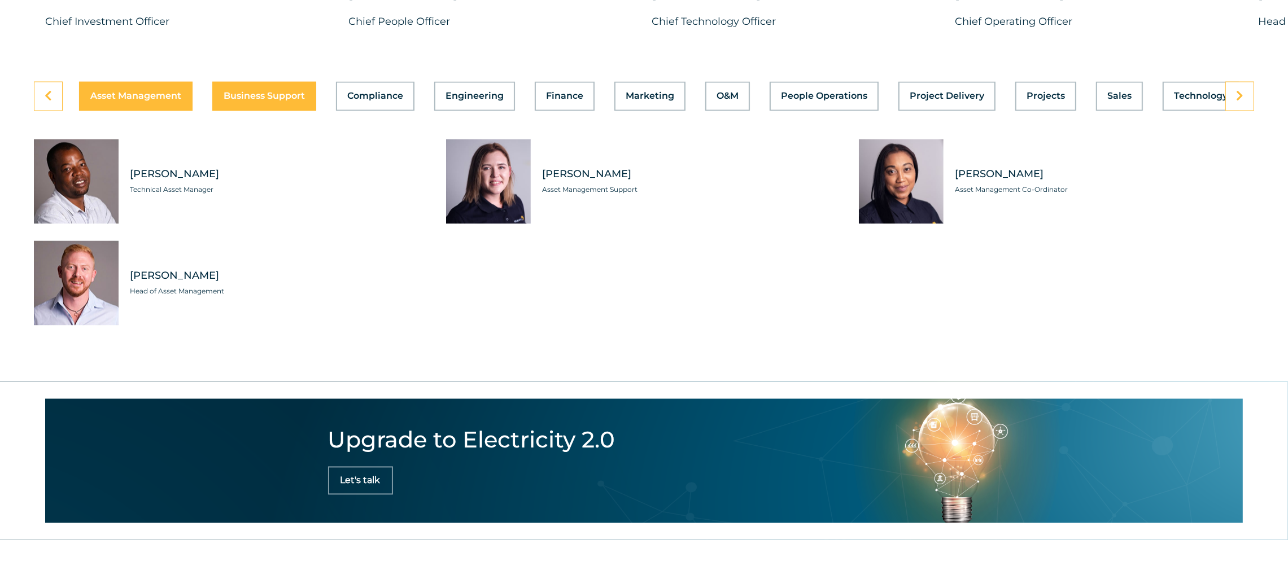
click at [282, 101] on span "Business Support" at bounding box center [264, 96] width 81 height 9
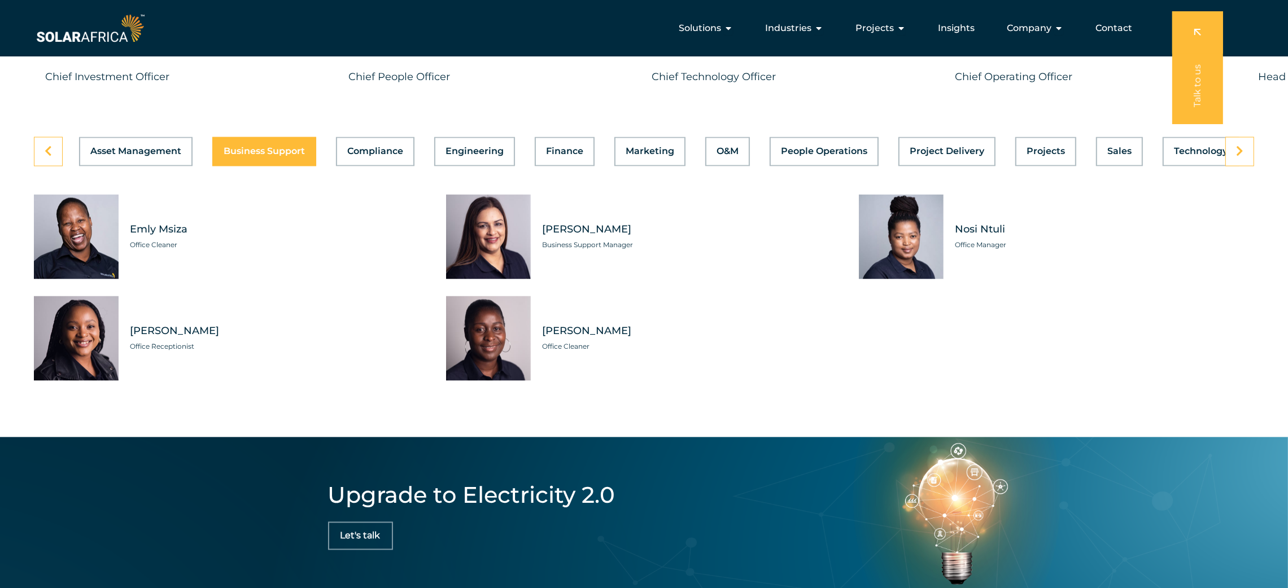
scroll to position [3133, 0]
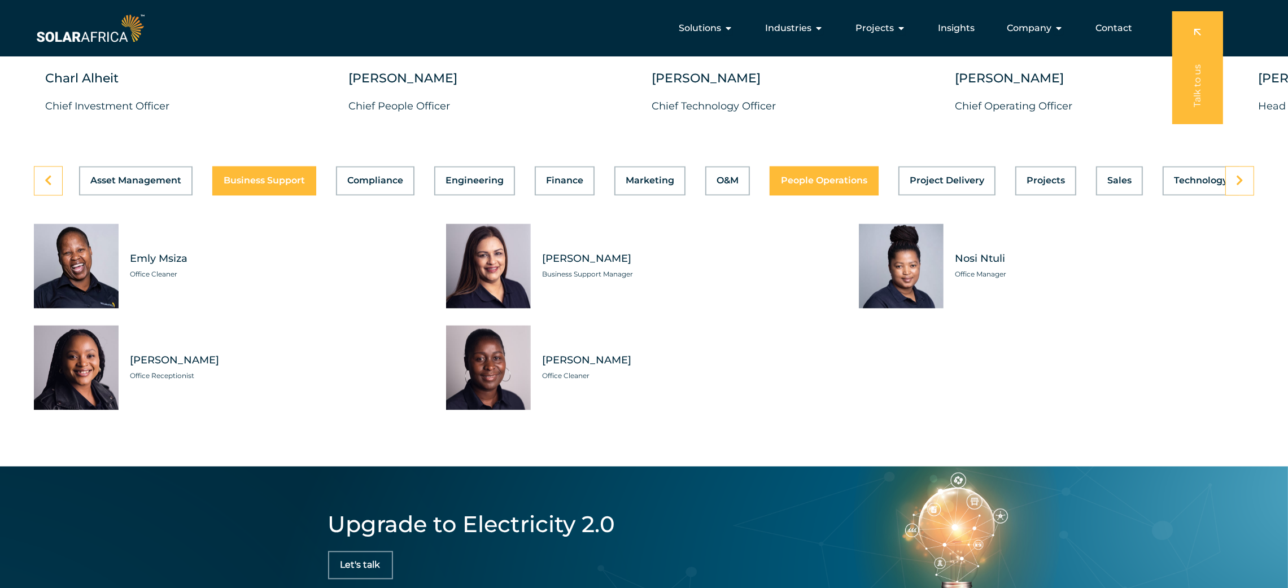
click at [815, 186] on span "People Operations" at bounding box center [824, 181] width 86 height 9
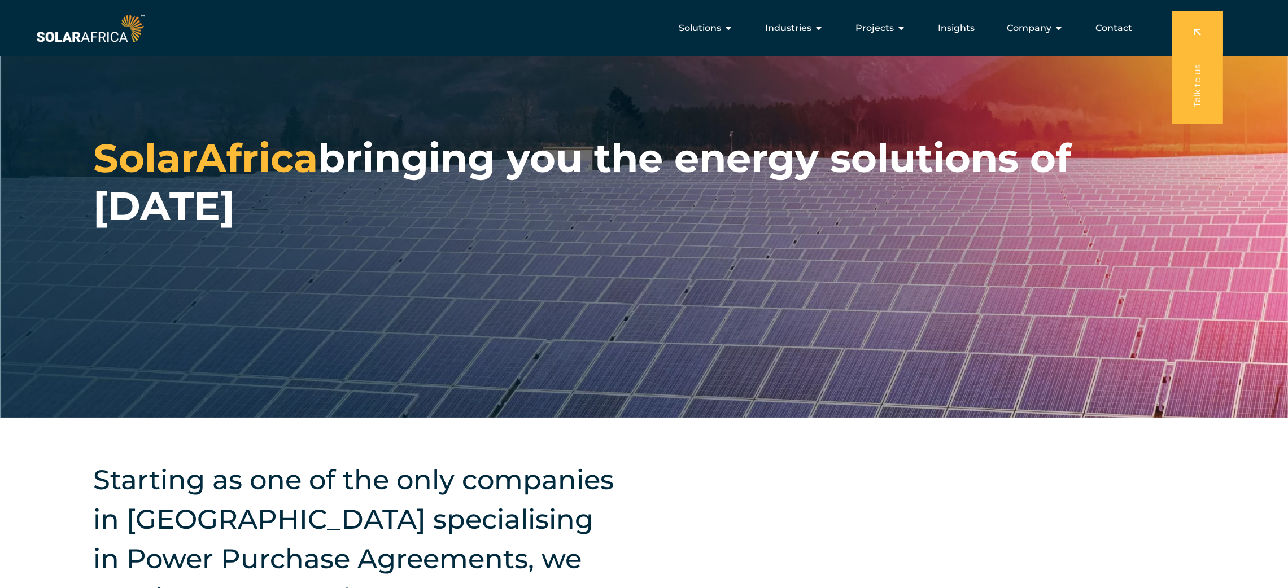
scroll to position [0, 0]
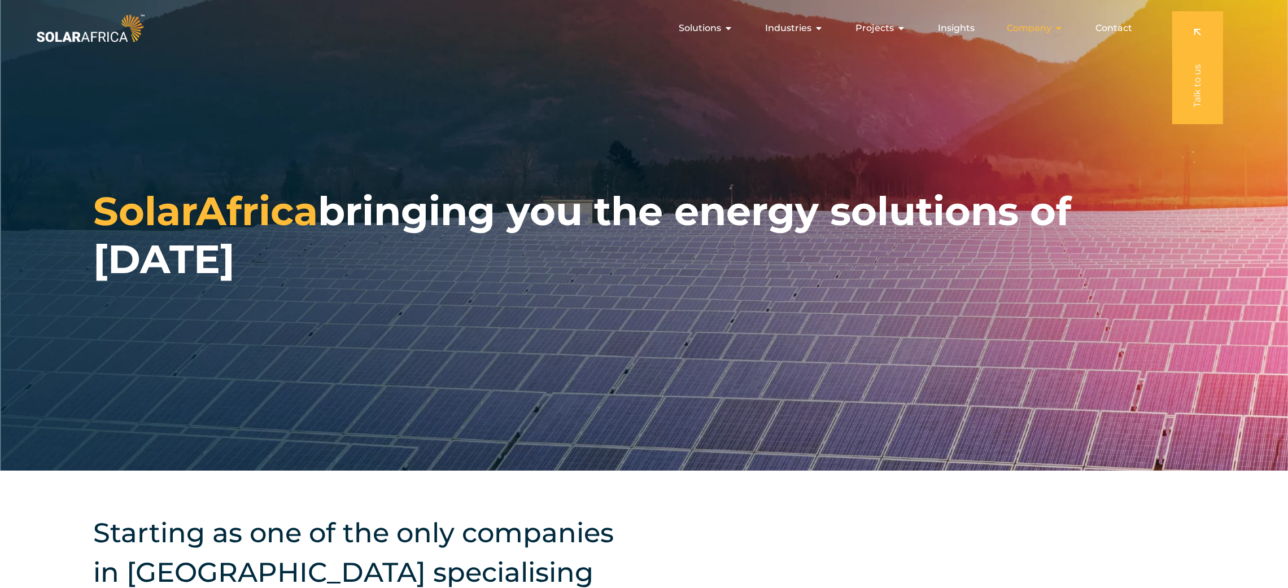
click at [1053, 29] on div "Company Close Company Open Company" at bounding box center [1035, 28] width 75 height 23
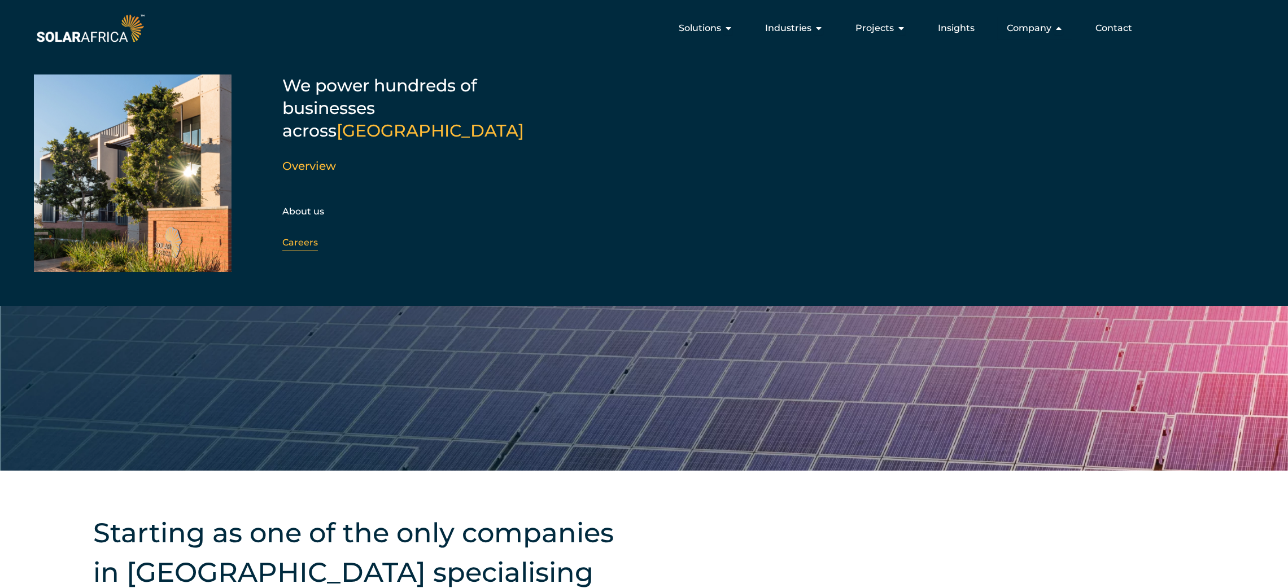
click at [296, 237] on link "Careers" at bounding box center [300, 242] width 36 height 11
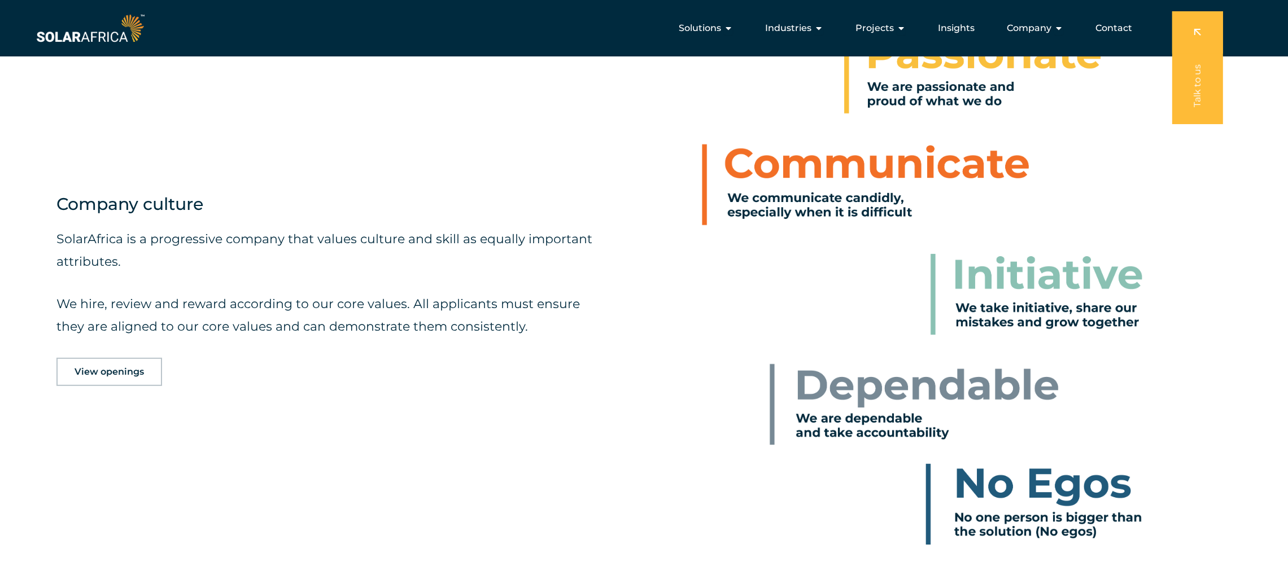
scroll to position [508, 0]
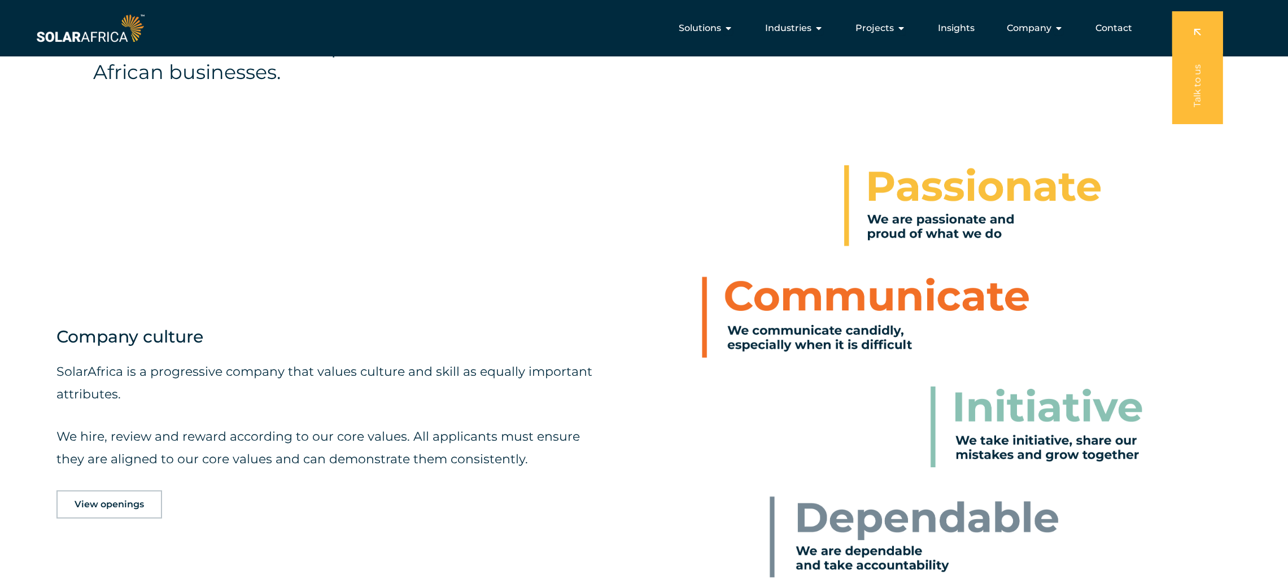
click at [115, 501] on span "View openings" at bounding box center [109, 504] width 69 height 9
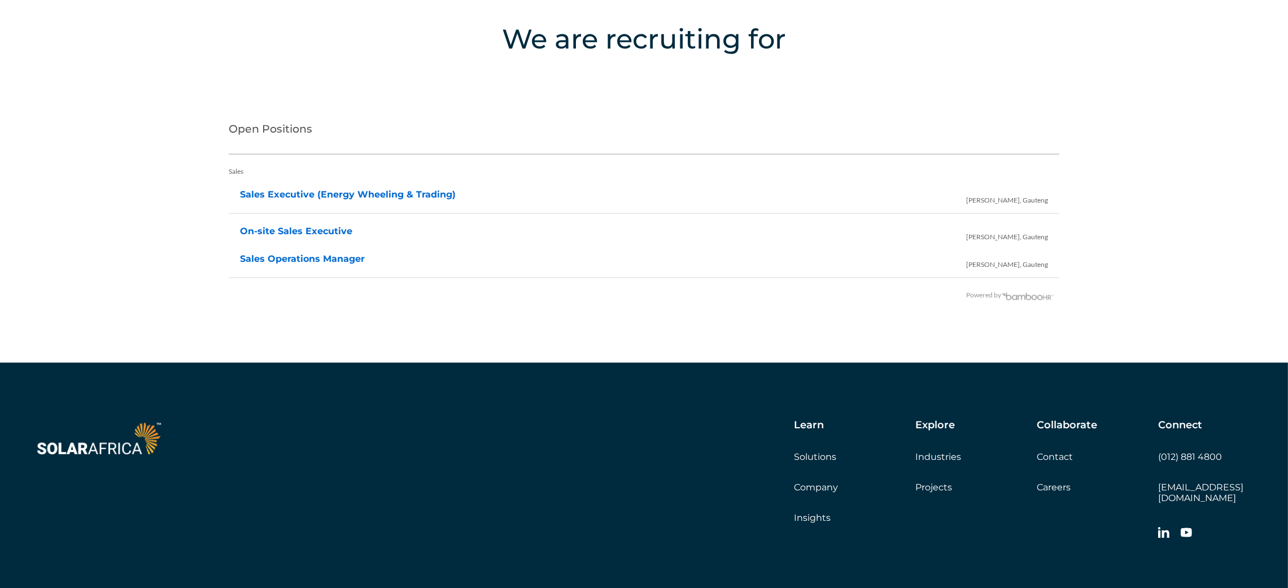
scroll to position [2387, 0]
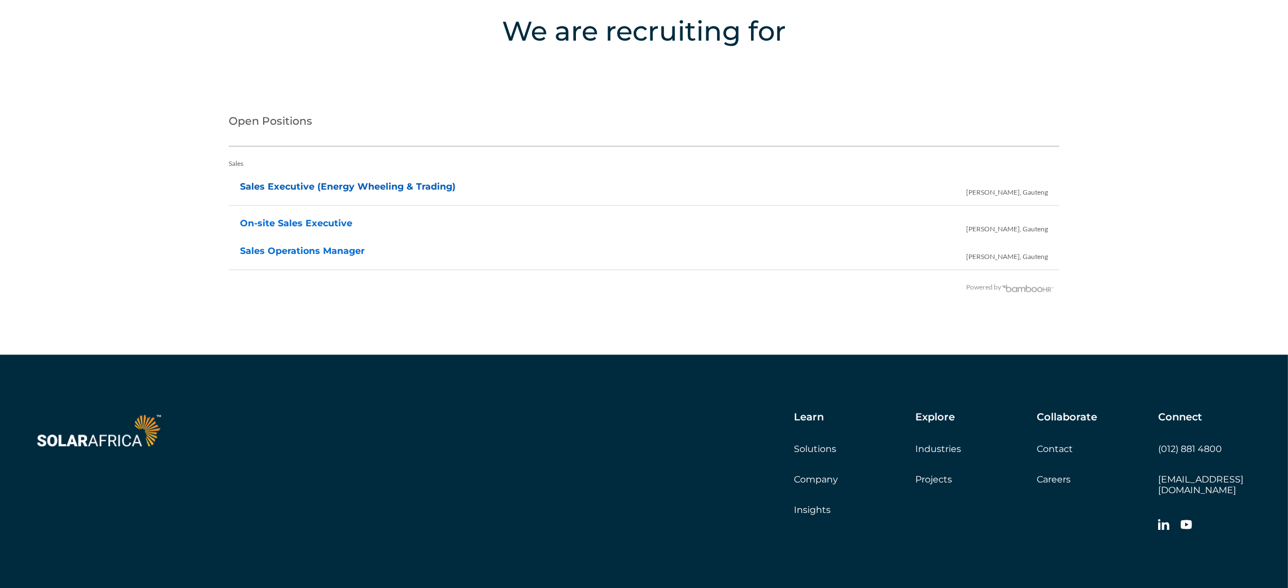
click at [371, 183] on link "Sales Executive (Energy Wheeling & Trading)" at bounding box center [348, 186] width 216 height 11
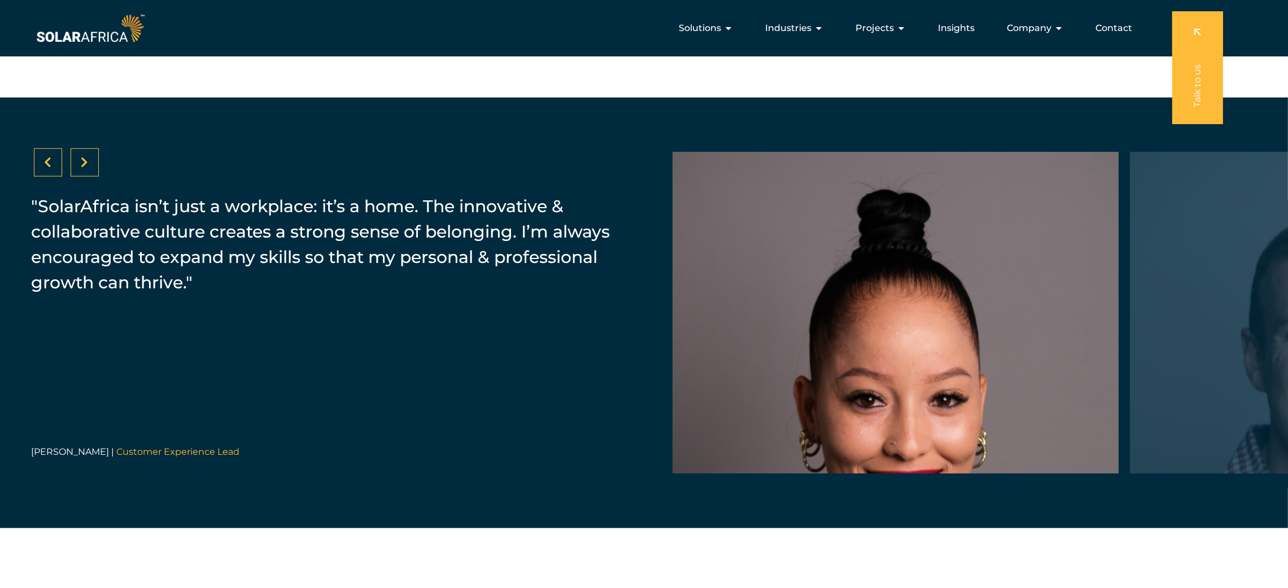
scroll to position [1782, 0]
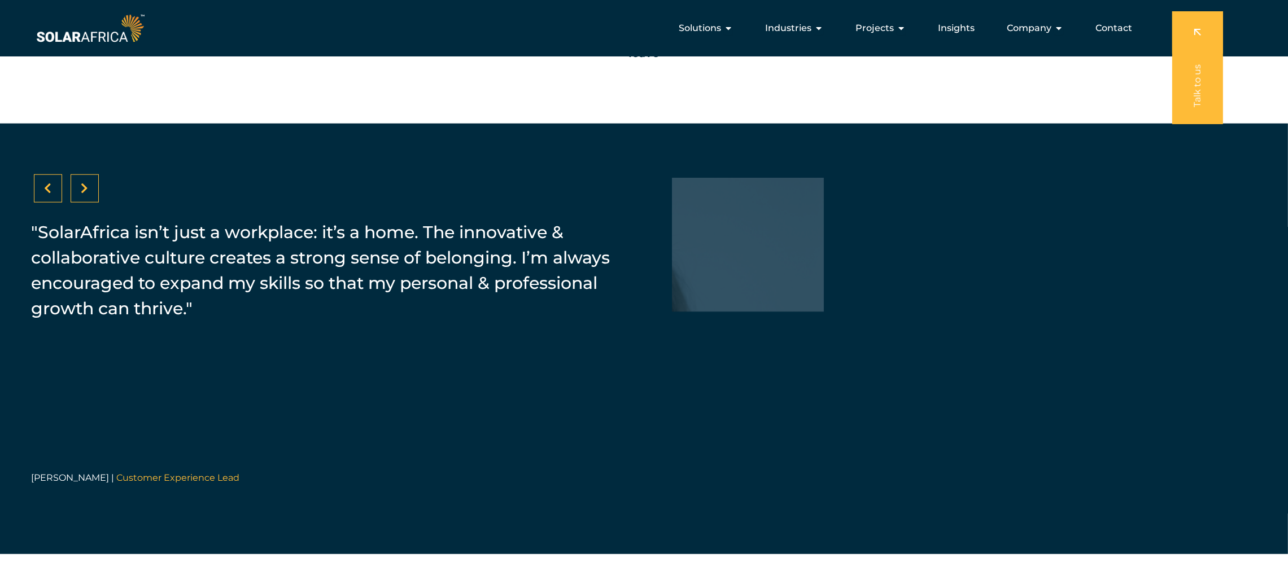
drag, startPoint x: 1066, startPoint y: 344, endPoint x: 1300, endPoint y: 409, distance: 242.8
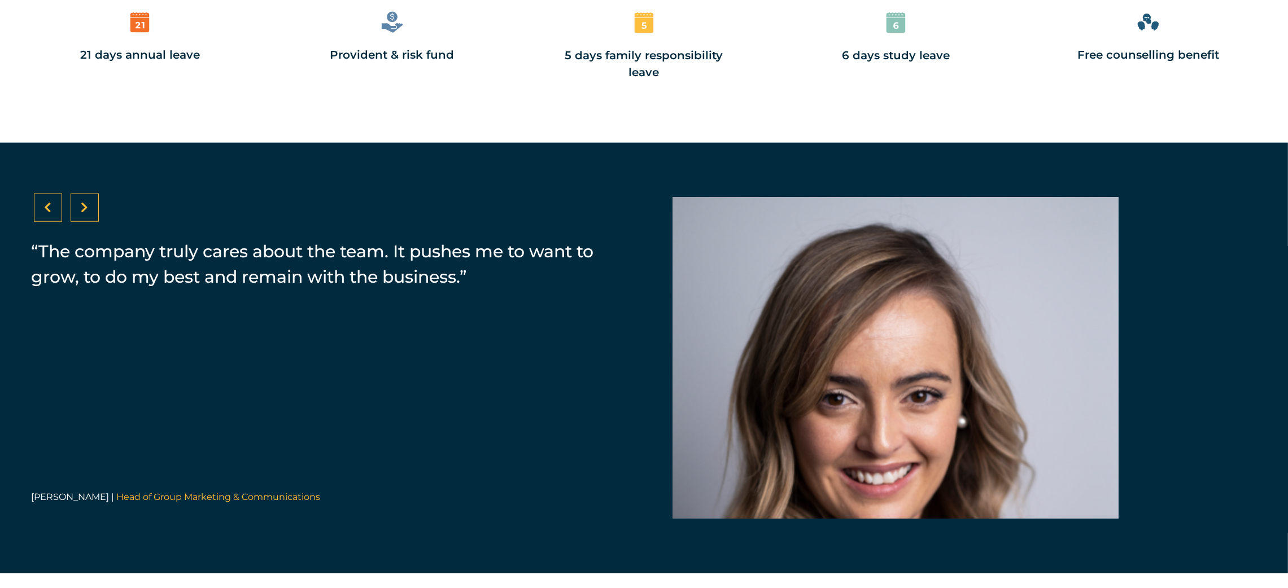
scroll to position [1866, 0]
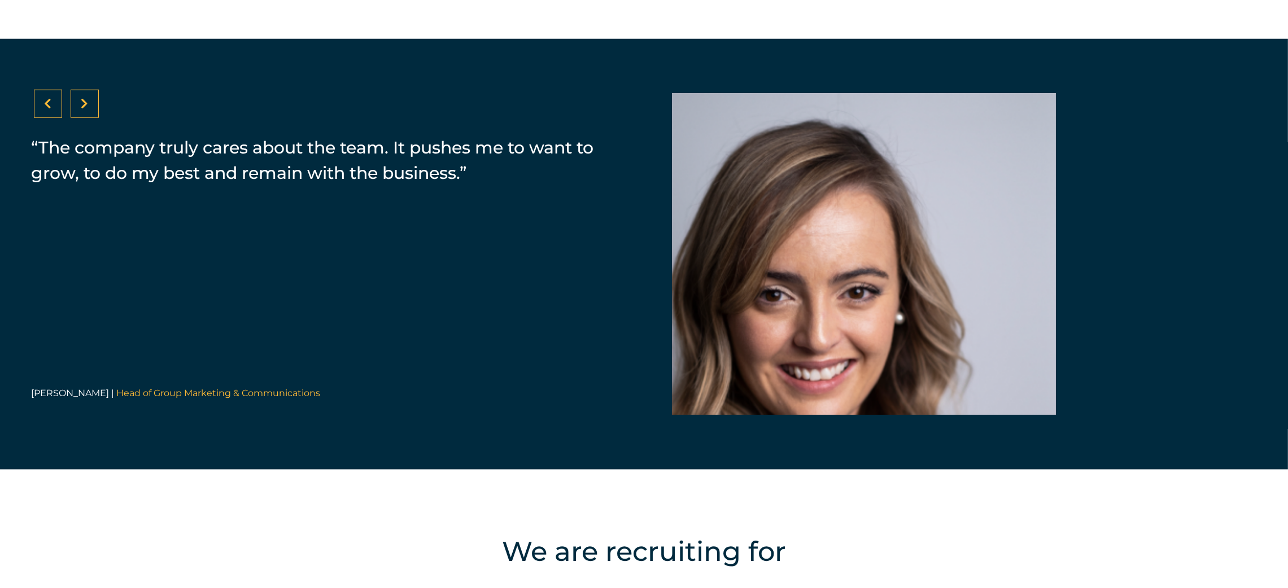
drag, startPoint x: 944, startPoint y: 342, endPoint x: 609, endPoint y: 342, distance: 334.3
click at [611, 342] on div "“Our people-first culture fosters transparency, collaboration, & support, drivi…" at bounding box center [644, 254] width 1288 height 431
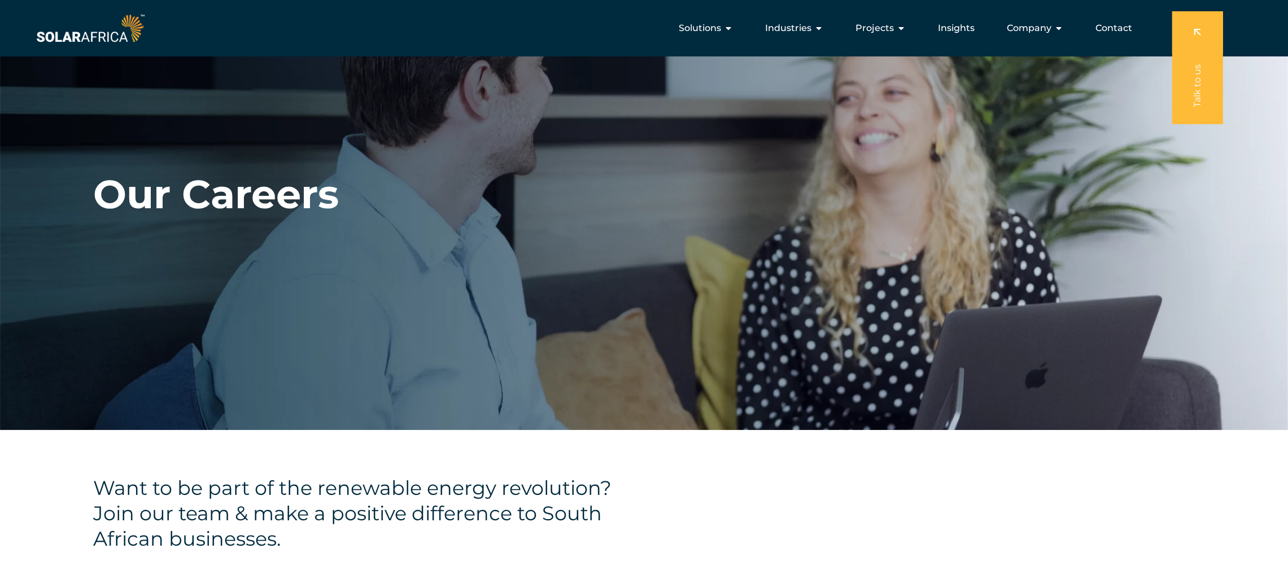
scroll to position [0, 0]
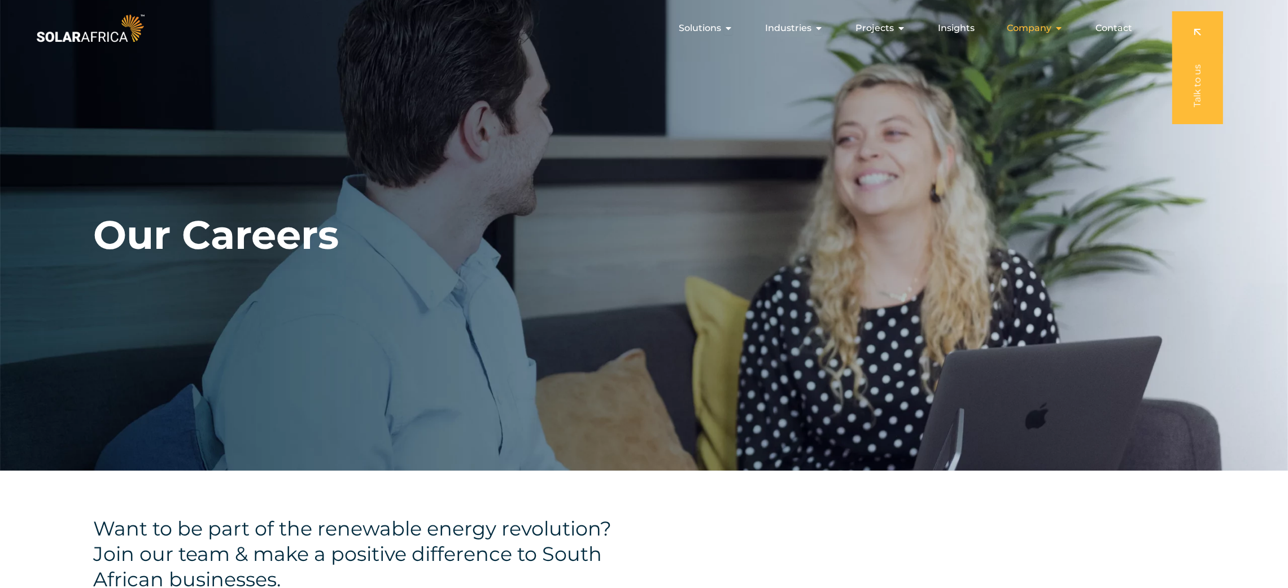
click at [1059, 24] on icon "Menu" at bounding box center [1058, 28] width 9 height 9
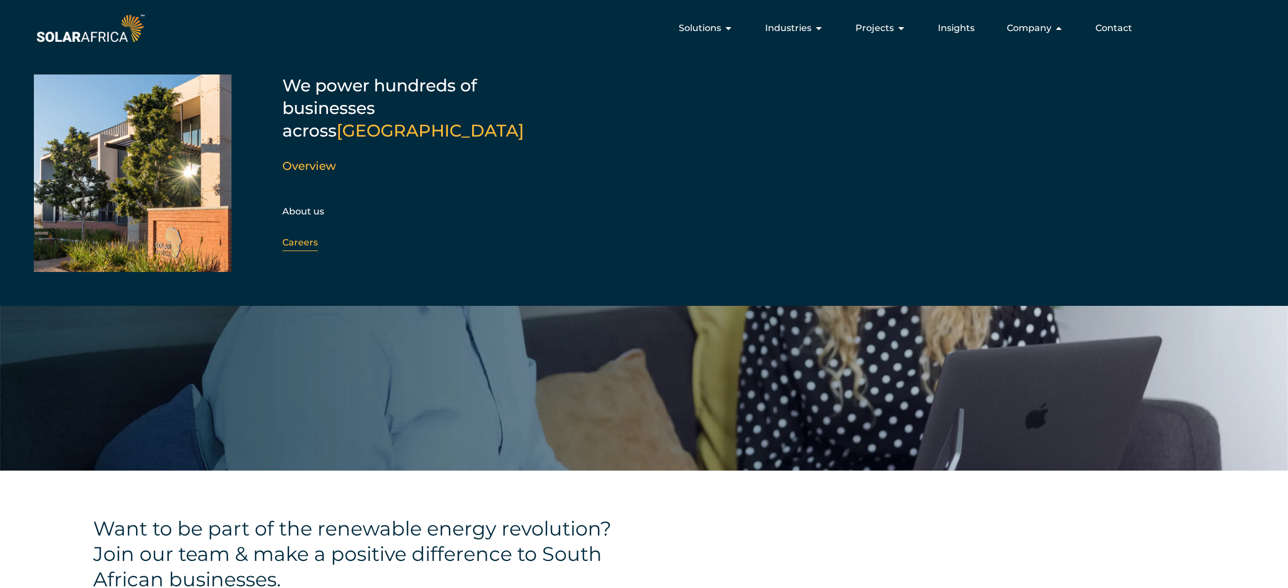
click at [314, 237] on link "Careers" at bounding box center [300, 242] width 36 height 11
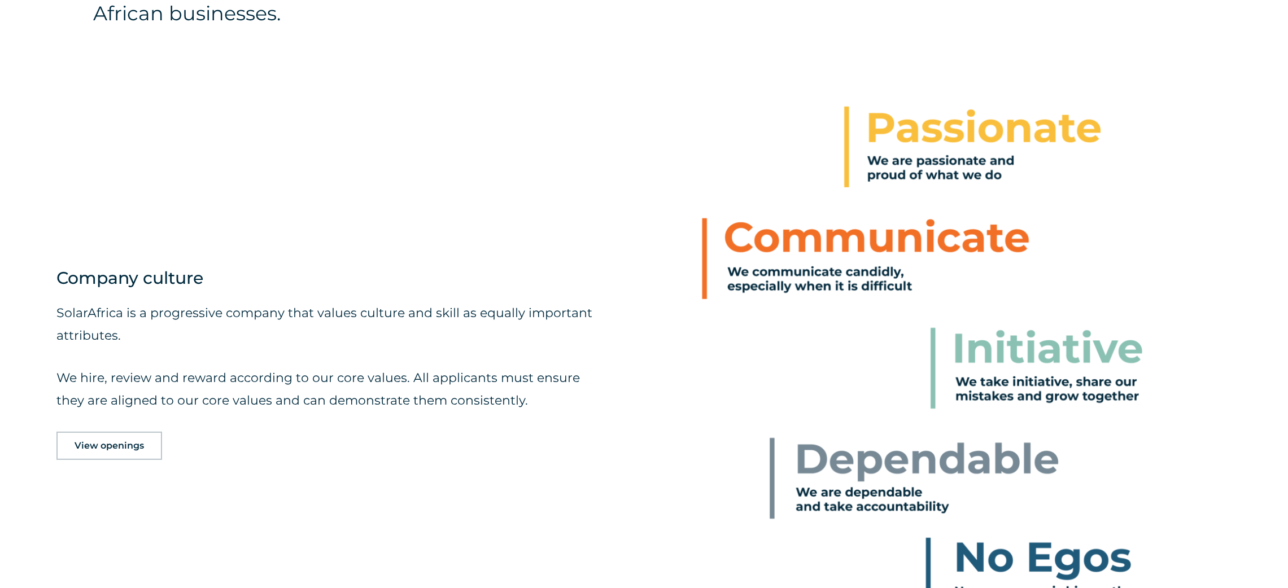
scroll to position [762, 0]
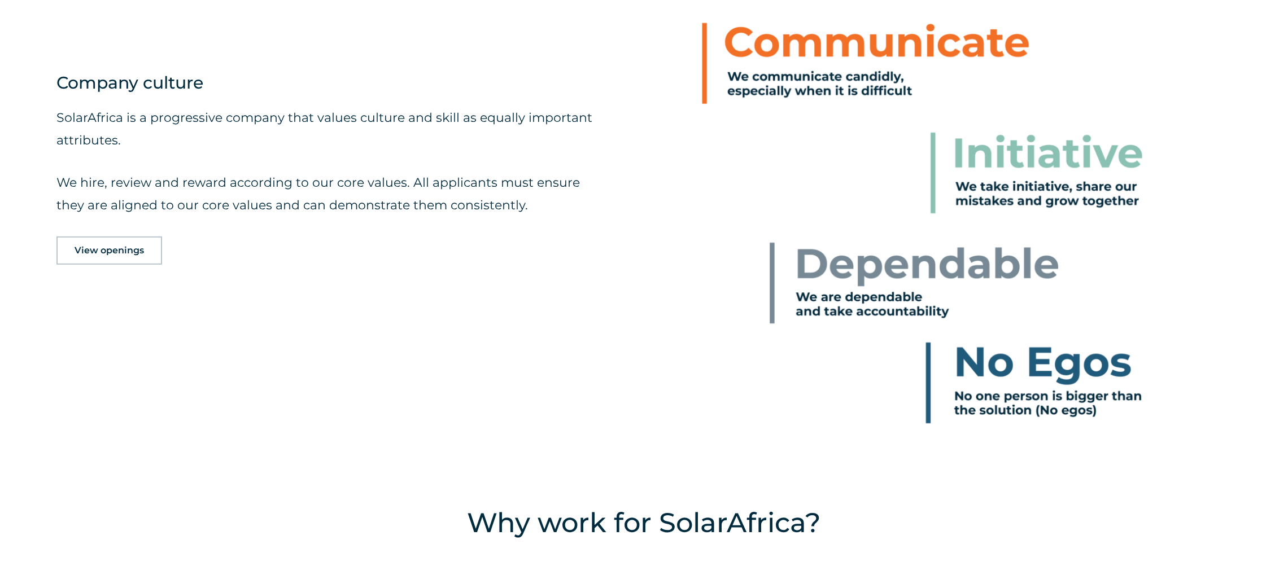
click at [93, 250] on span "View openings" at bounding box center [109, 250] width 69 height 9
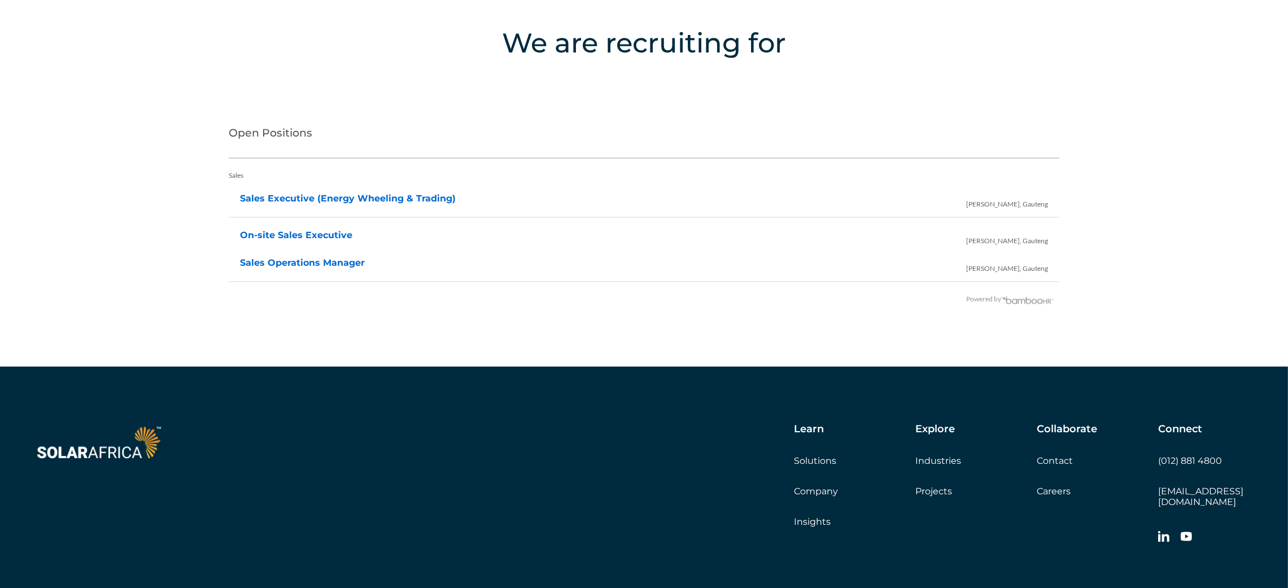
scroll to position [2387, 0]
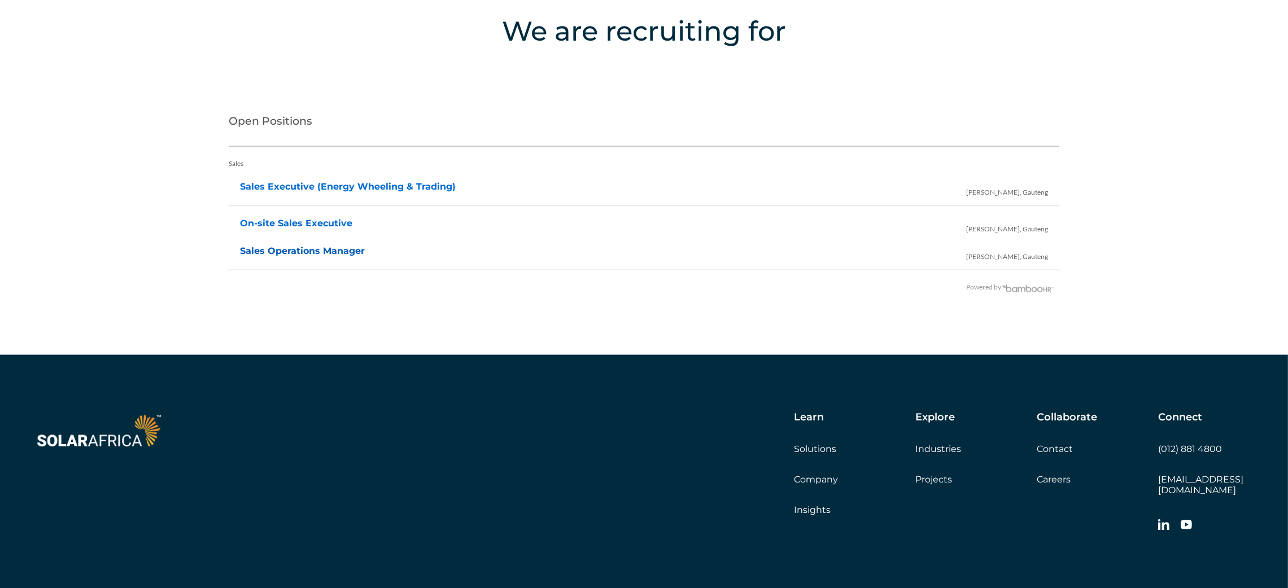
click at [323, 252] on link "Sales Operations Manager" at bounding box center [302, 251] width 125 height 11
